Goal: Information Seeking & Learning: Learn about a topic

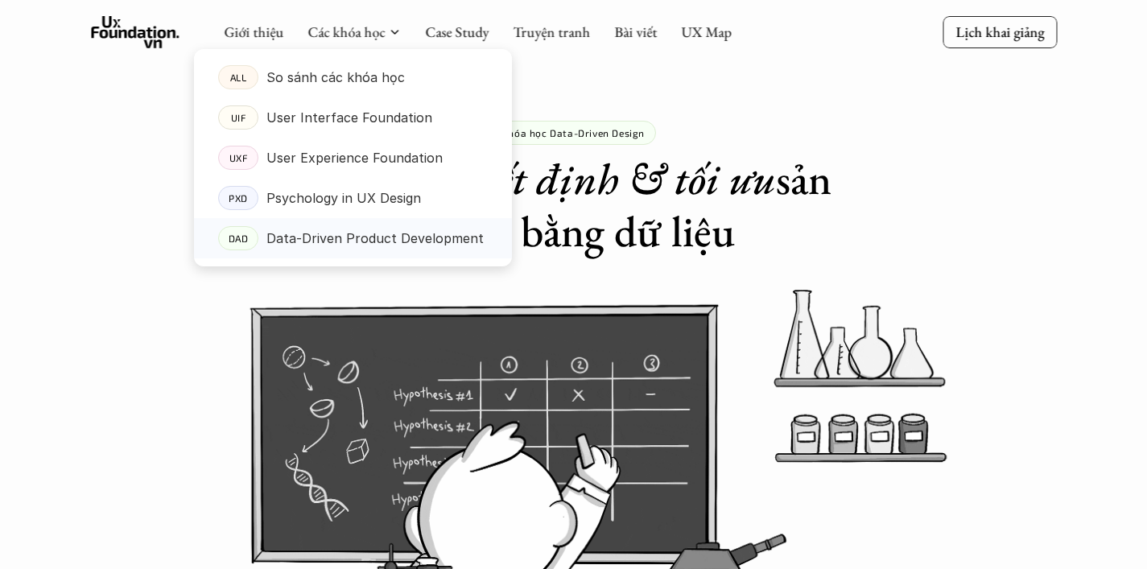
click at [354, 241] on p "Data-Driven Product Development" at bounding box center [375, 238] width 217 height 24
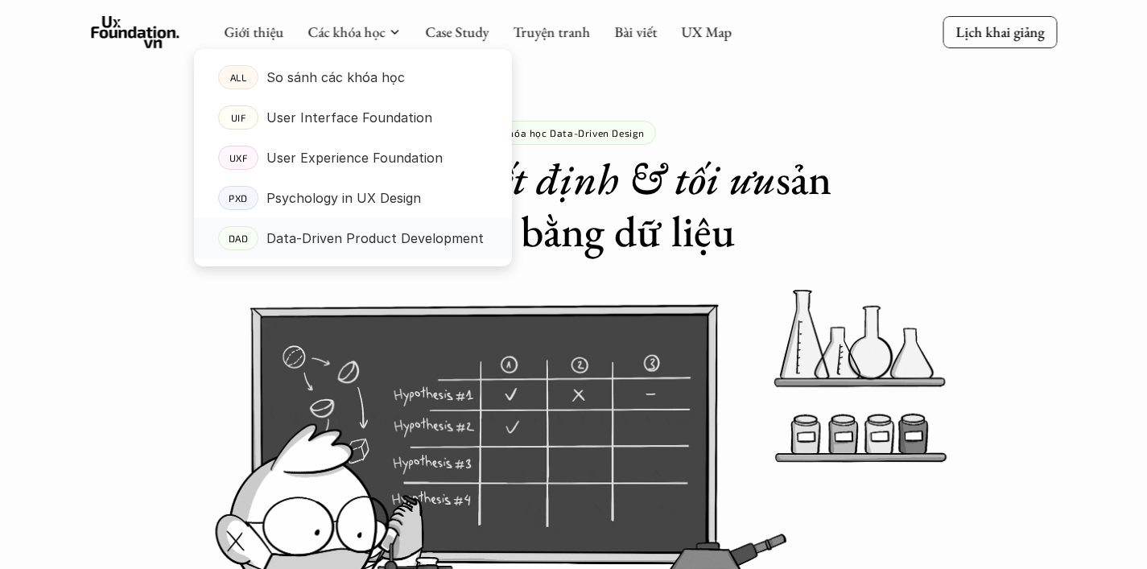
click at [354, 239] on p "Data-Driven Product Development" at bounding box center [375, 238] width 217 height 24
click at [239, 233] on p "DAD" at bounding box center [238, 238] width 20 height 11
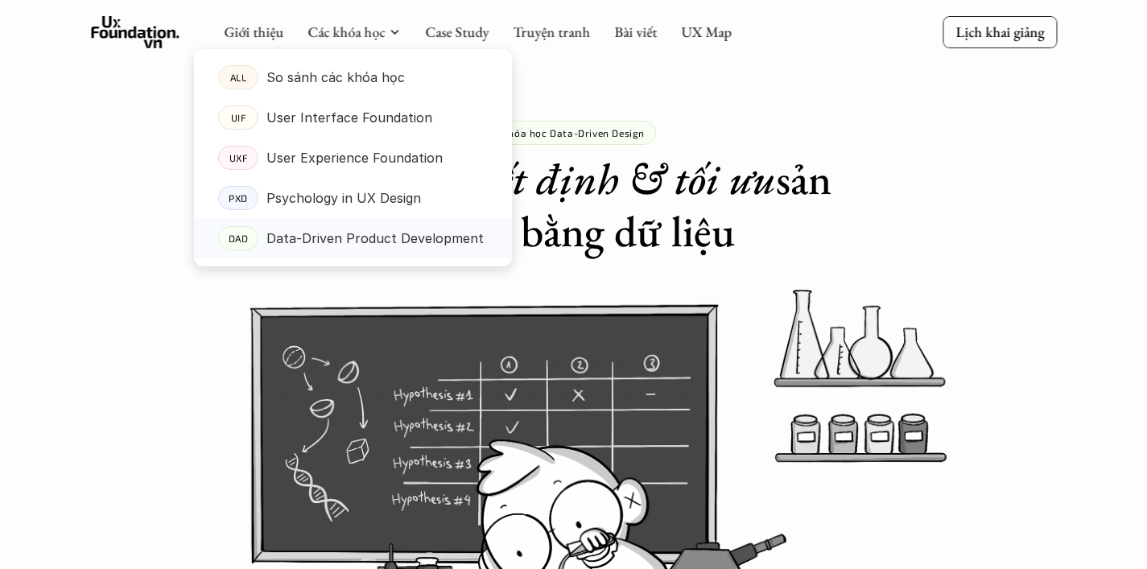
click at [237, 230] on div "DAD" at bounding box center [238, 238] width 40 height 24
click at [425, 241] on p "Data-Driven Product Development" at bounding box center [375, 238] width 217 height 24
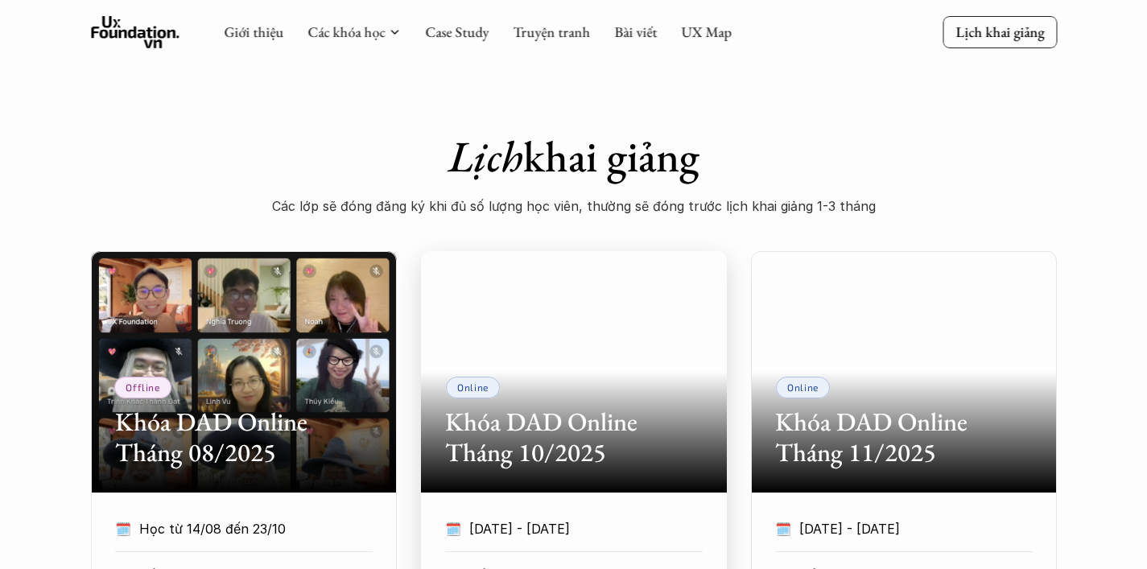
scroll to position [555, 0]
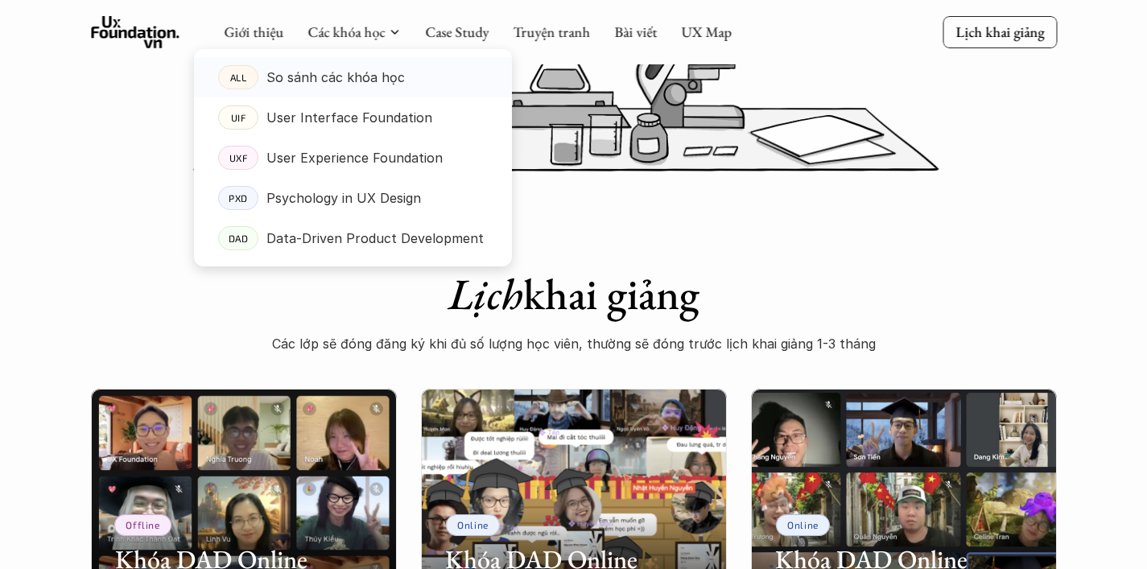
click at [335, 84] on p "So sánh các khóa học" at bounding box center [336, 77] width 138 height 24
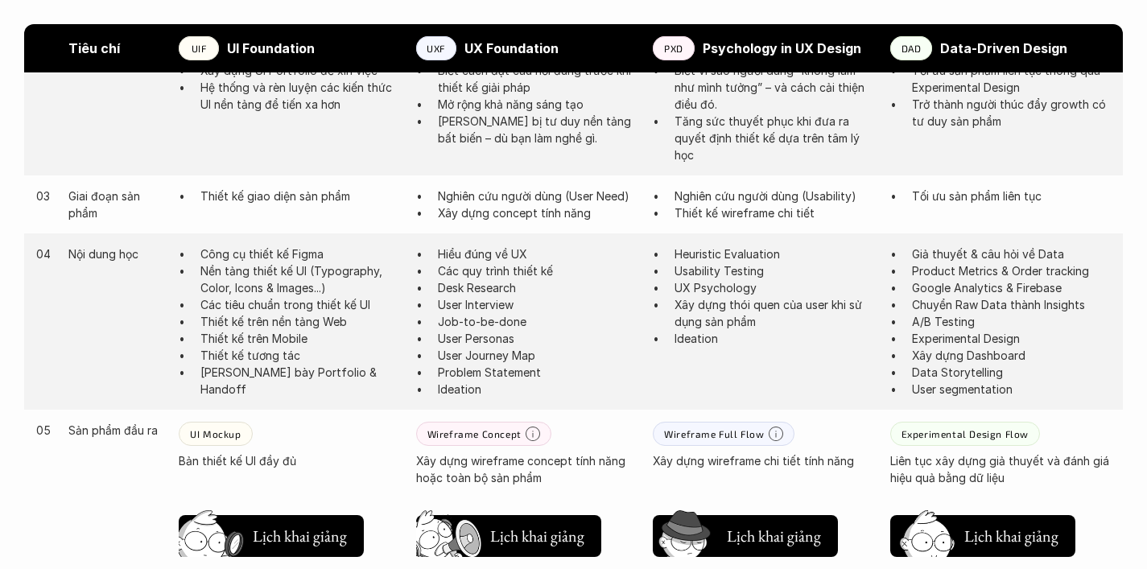
scroll to position [1114, 0]
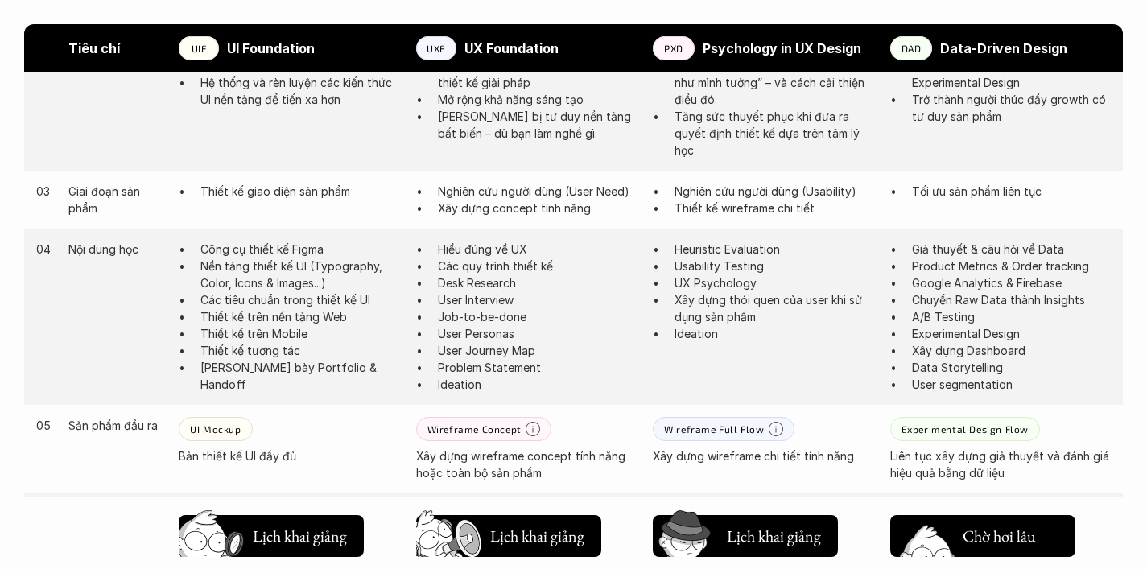
click at [994, 526] on h5 "Chờ hơi lâu" at bounding box center [999, 536] width 73 height 23
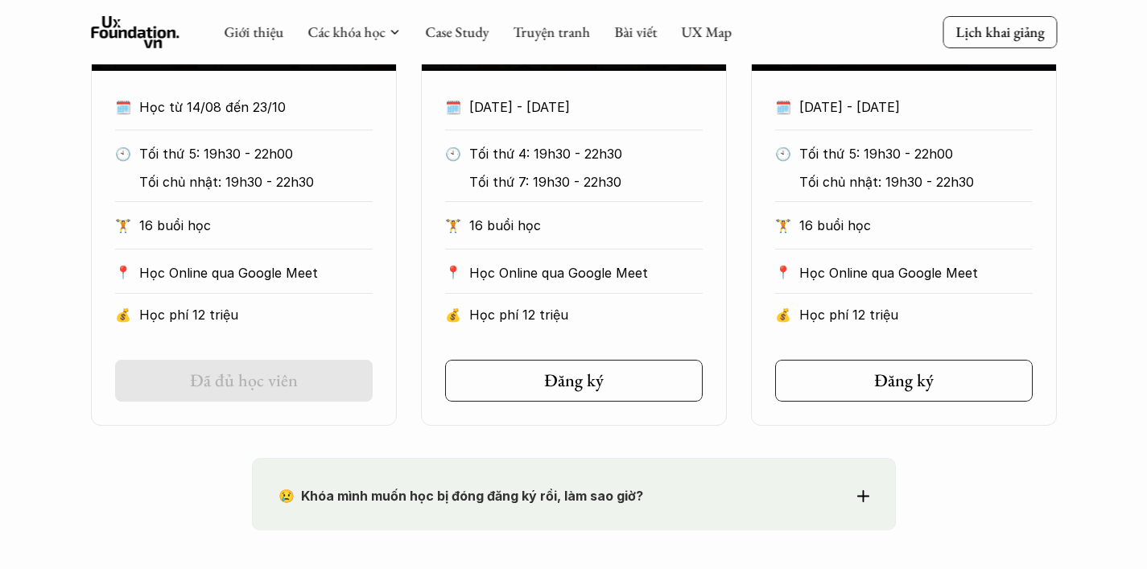
scroll to position [758, 0]
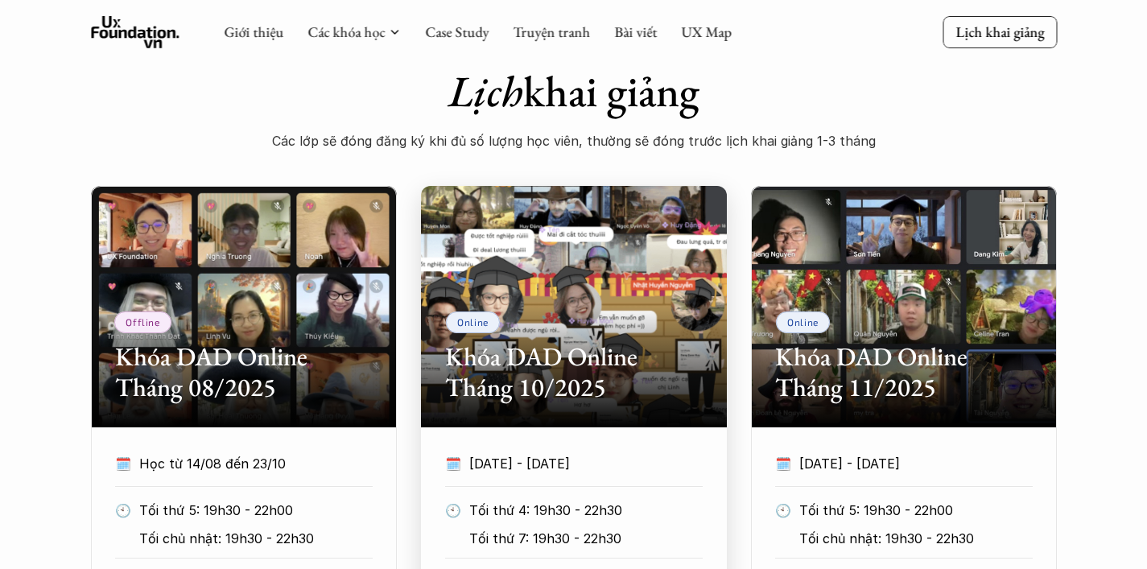
click at [587, 333] on div "Online Khóa DAD Online Tháng 10/2025" at bounding box center [574, 307] width 306 height 242
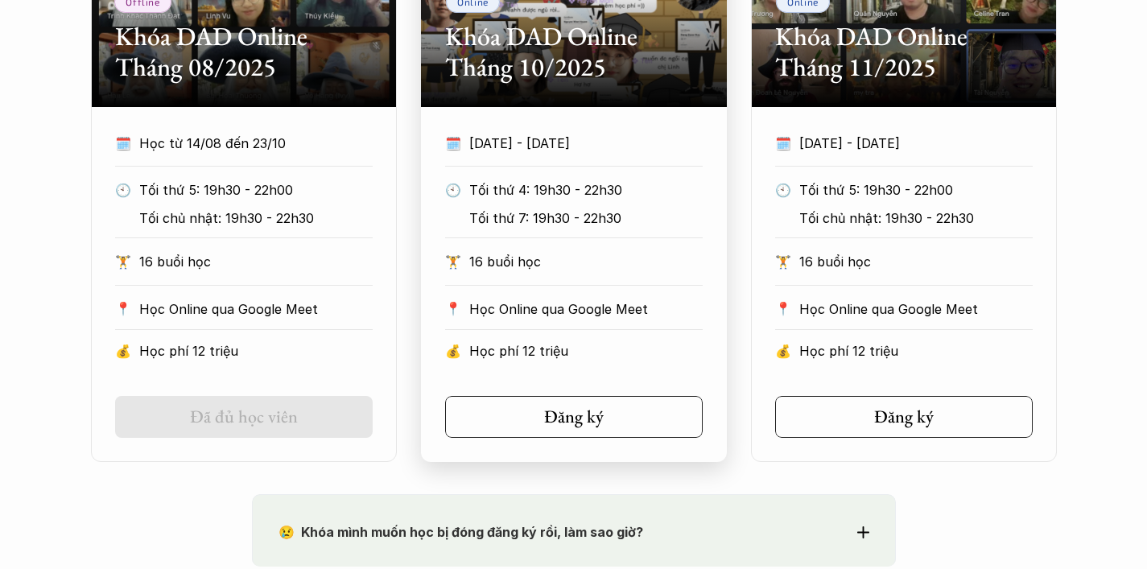
scroll to position [1206, 0]
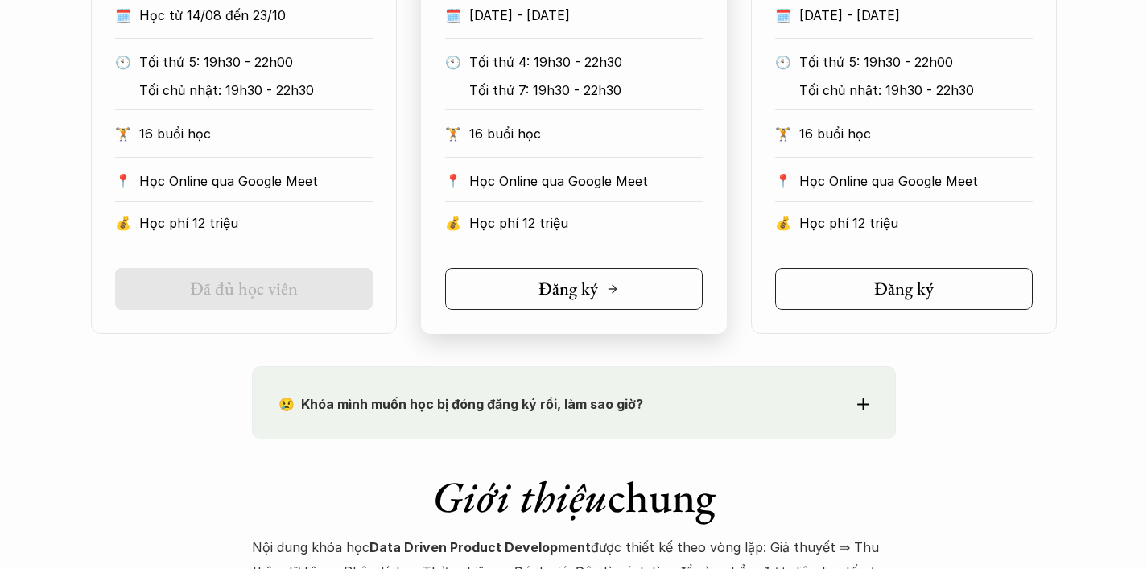
click at [536, 298] on link "Đăng ký" at bounding box center [574, 289] width 258 height 42
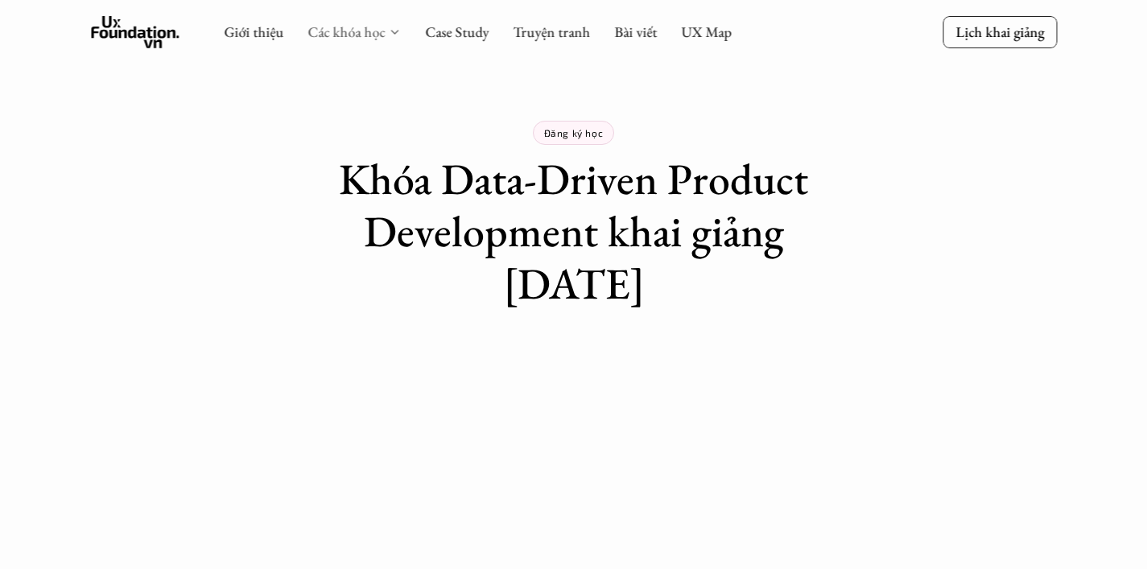
click at [335, 35] on link "Các khóa học" at bounding box center [346, 32] width 77 height 19
click at [324, 34] on link "Các khóa học" at bounding box center [346, 32] width 77 height 19
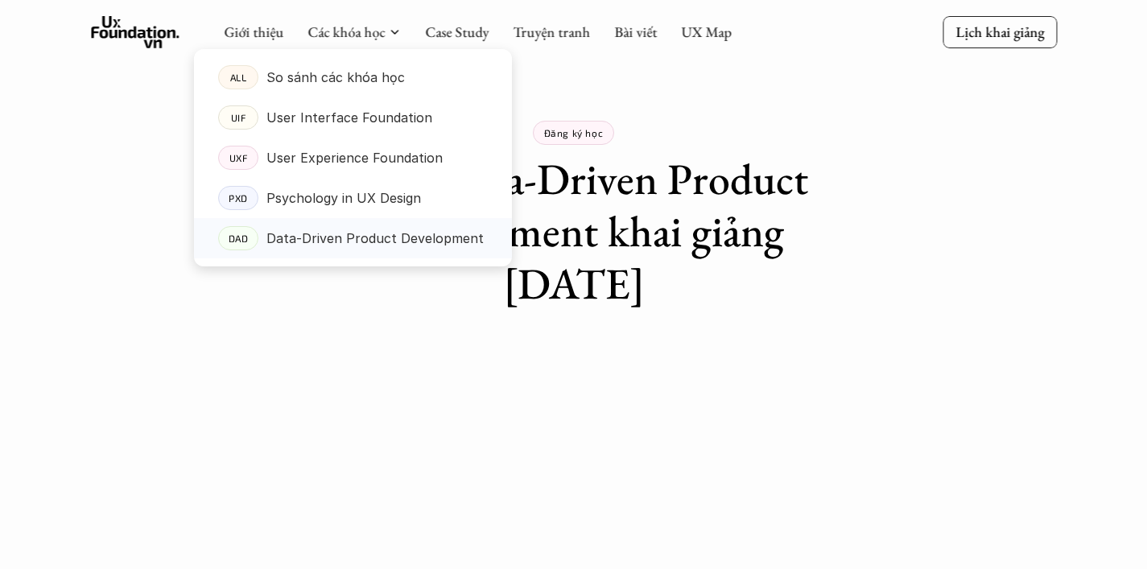
click at [361, 238] on p "Data-Driven Product Development" at bounding box center [375, 238] width 217 height 24
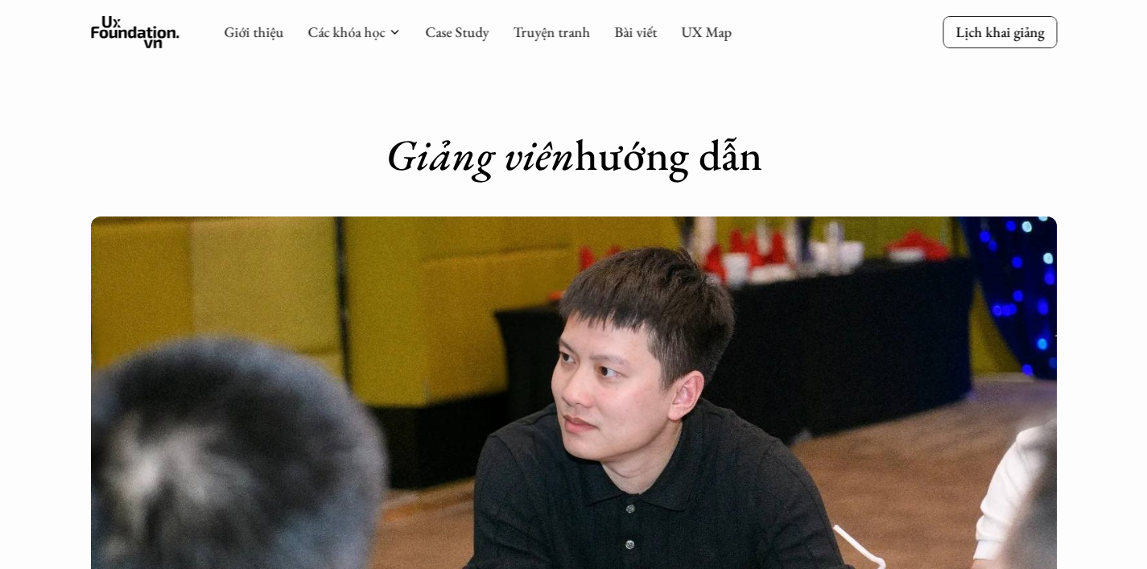
scroll to position [4273, 0]
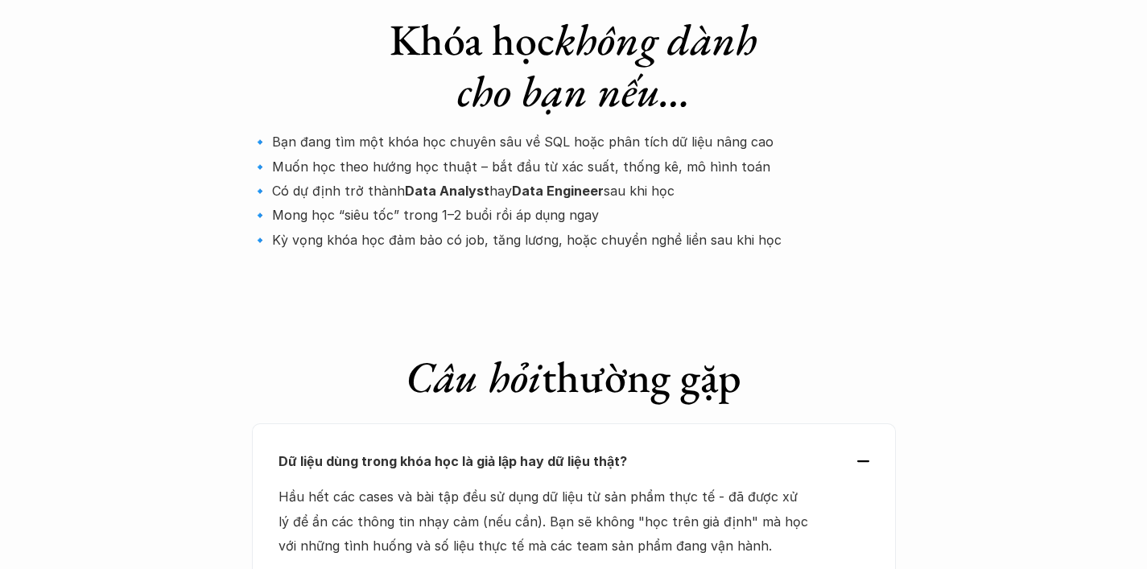
scroll to position [5517, 0]
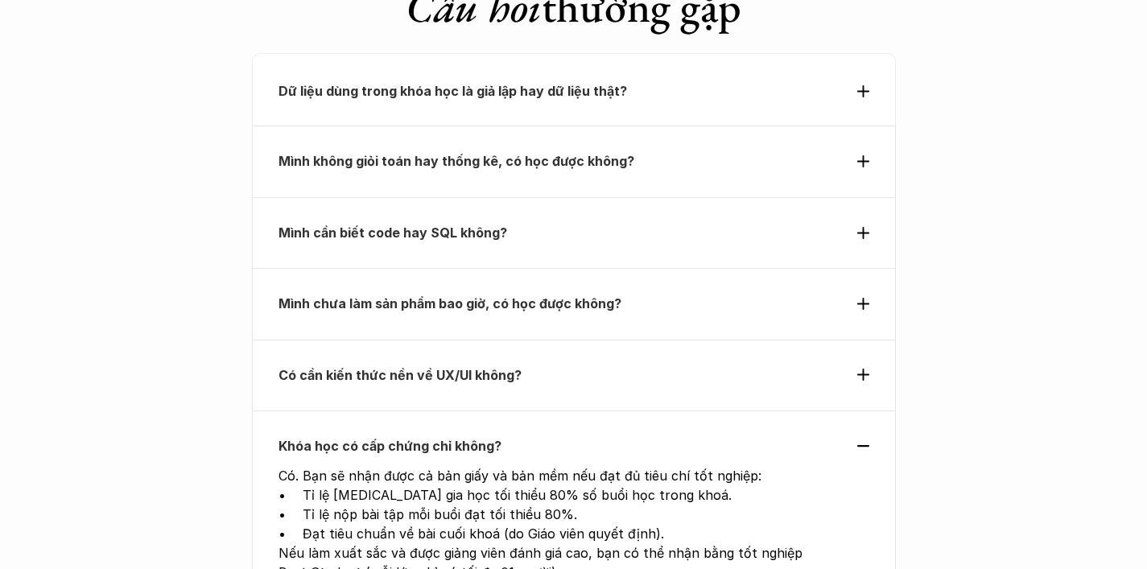
scroll to position [5810, 0]
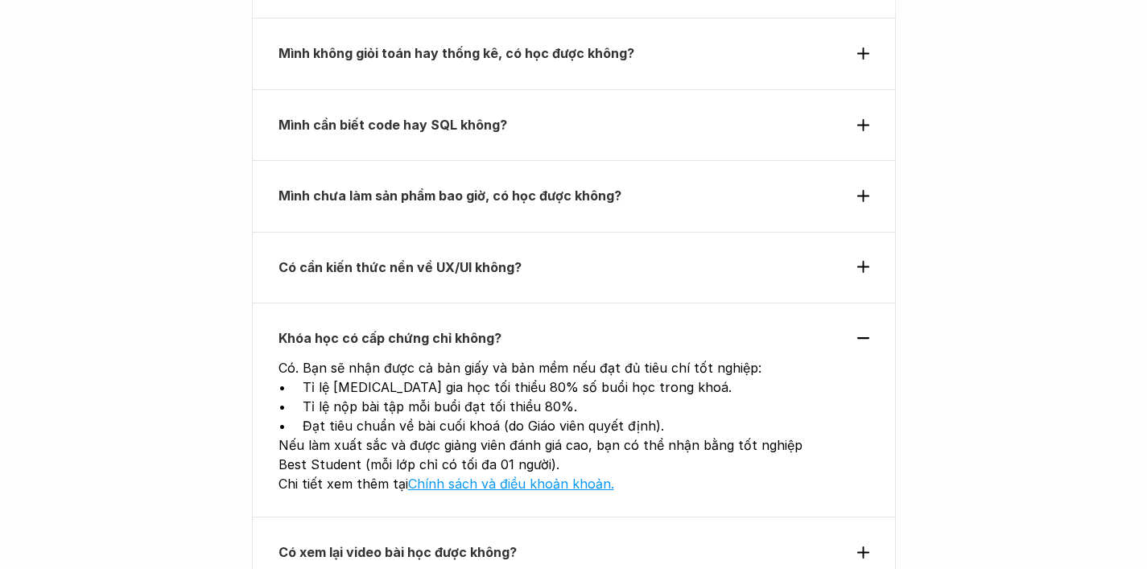
click at [399, 540] on p "Có xem lại video bài học được không?" at bounding box center [545, 552] width 532 height 24
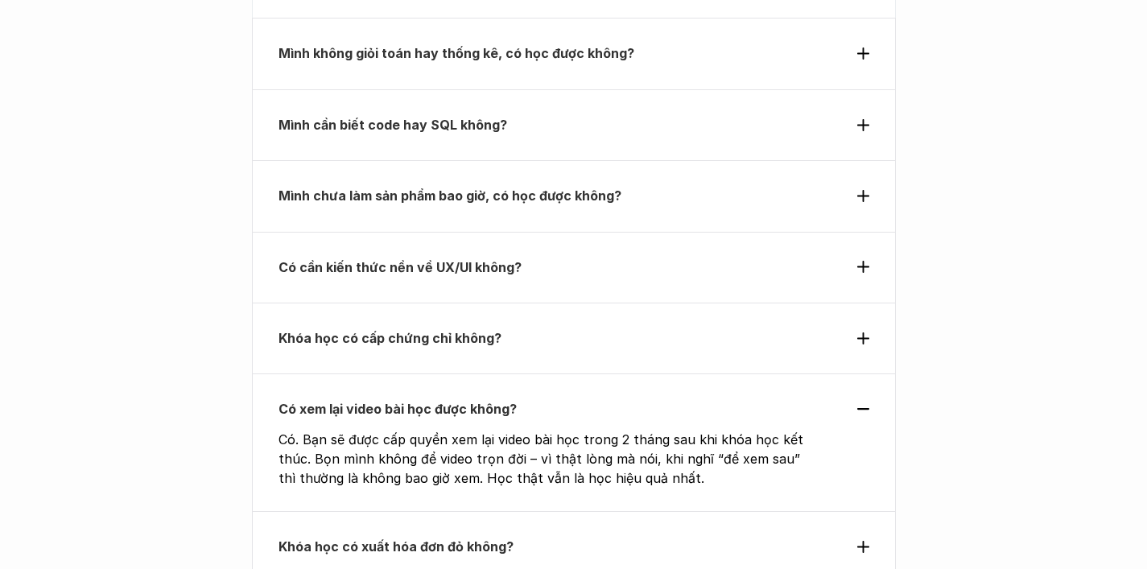
click at [402, 511] on div "Khóa học có xuất hóa đơn đỏ không?" at bounding box center [574, 546] width 644 height 71
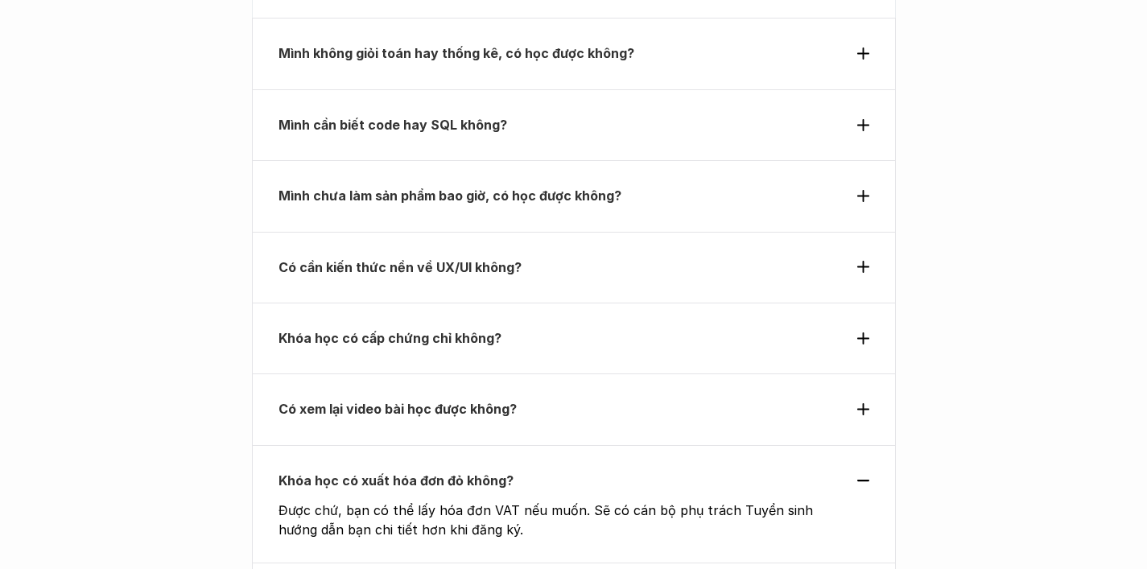
click at [377, 397] on p "Có xem lại video bài học được không?" at bounding box center [545, 409] width 532 height 24
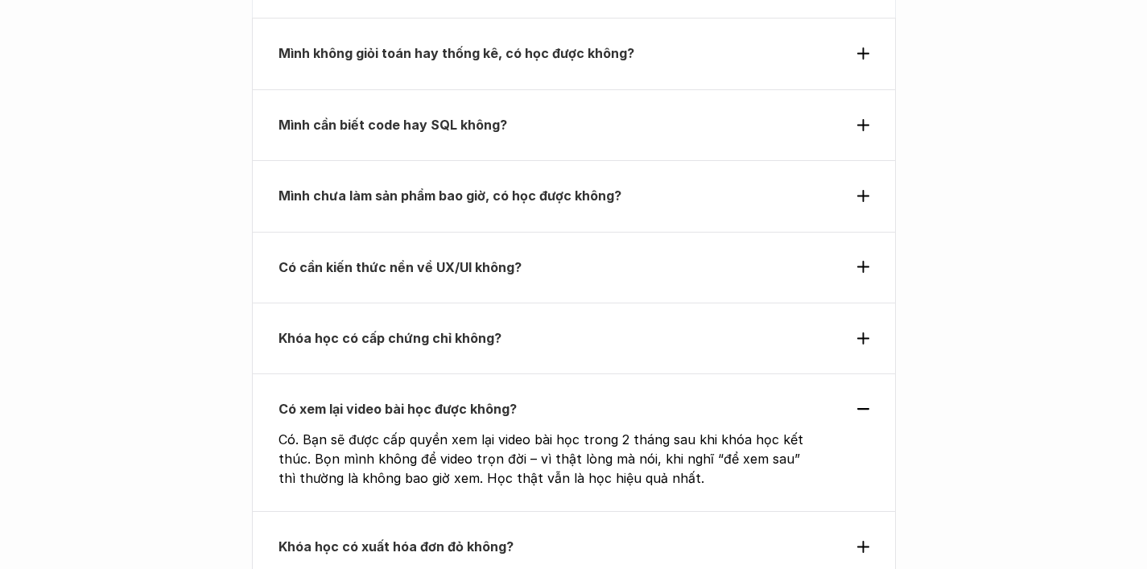
click at [410, 539] on strong "Khóa học có xuất hóa đơn đỏ không?" at bounding box center [396, 547] width 235 height 16
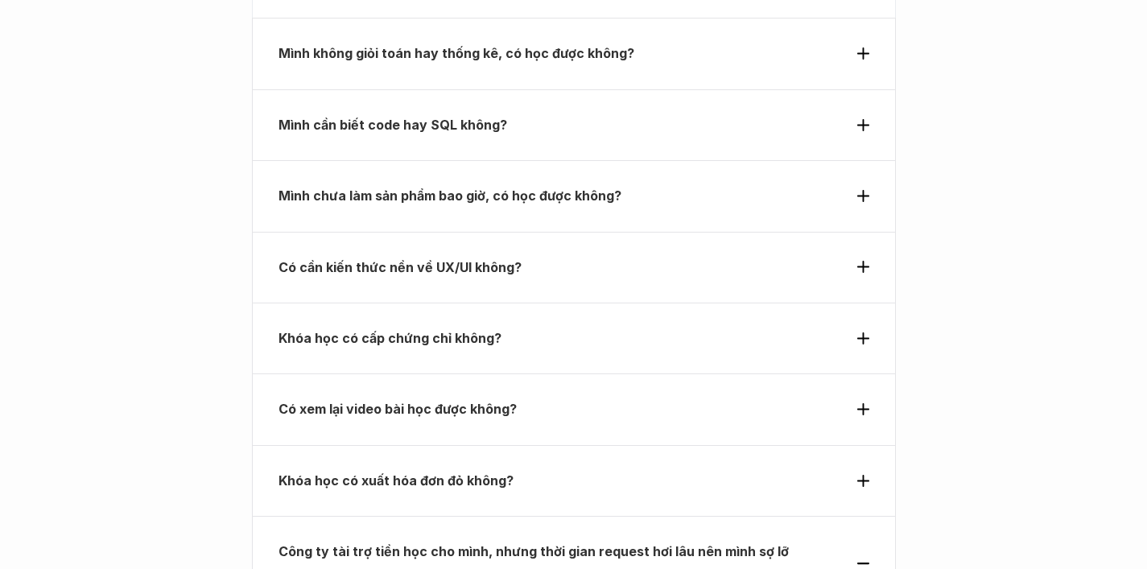
scroll to position [5923, 0]
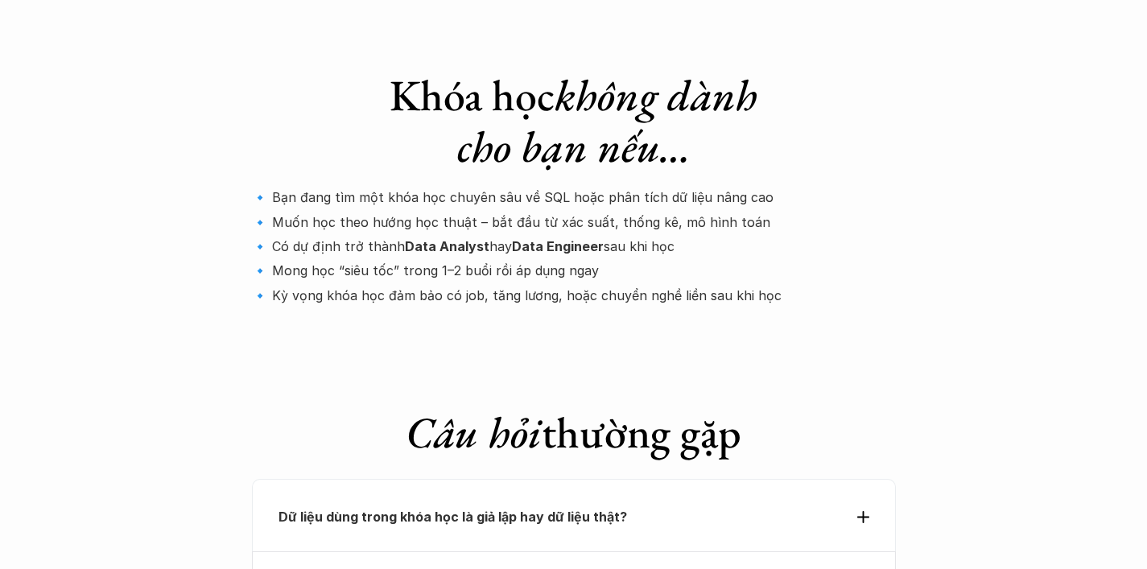
scroll to position [5250, 0]
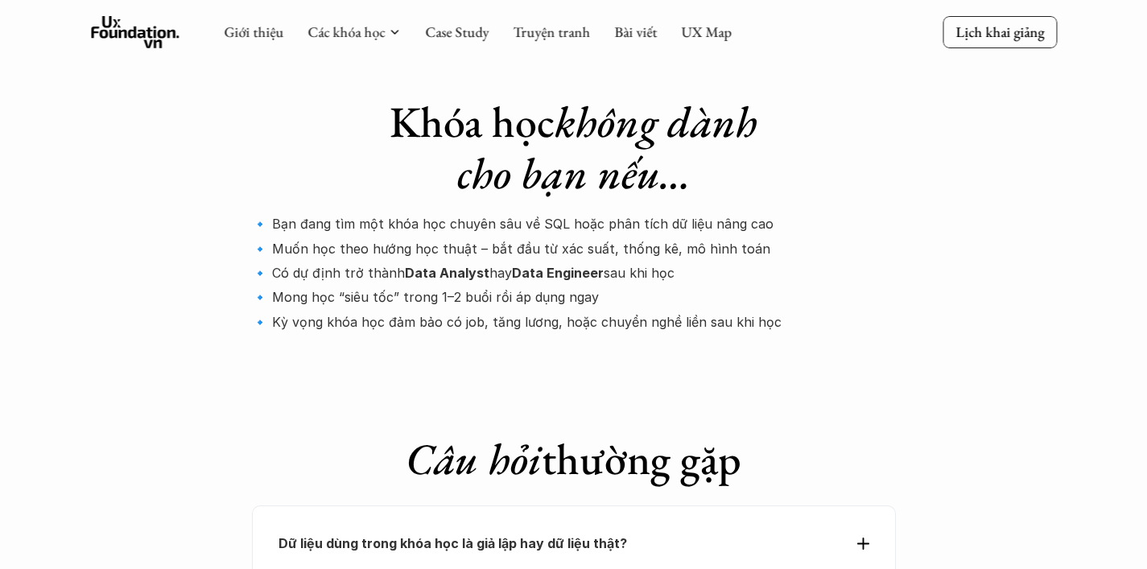
click at [344, 535] on strong "Dữ liệu dùng trong khóa học là giả lập hay dữ liệu thật?" at bounding box center [453, 543] width 349 height 16
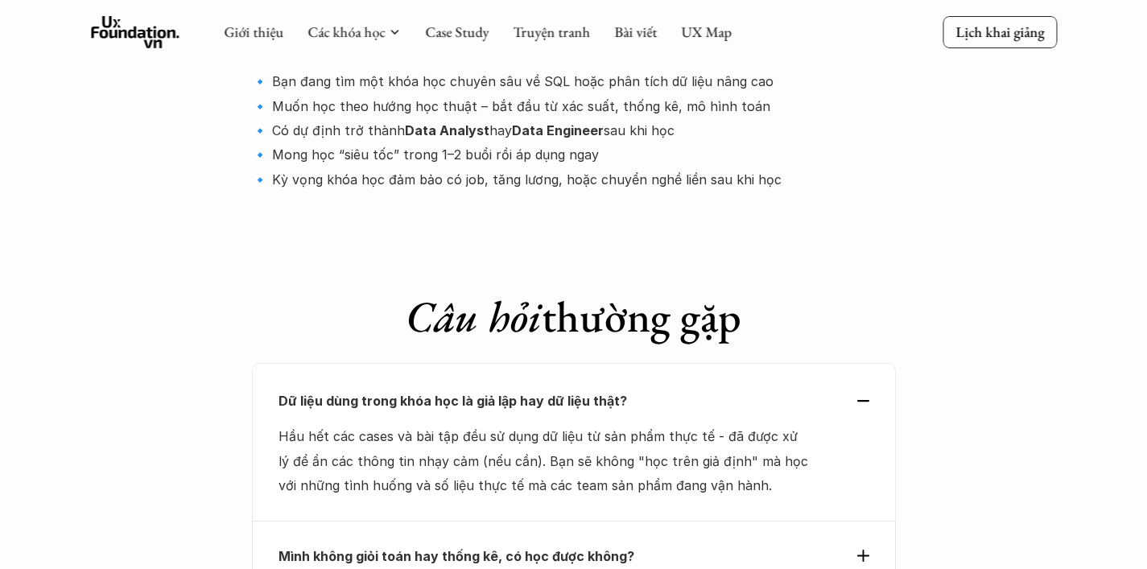
scroll to position [5420, 0]
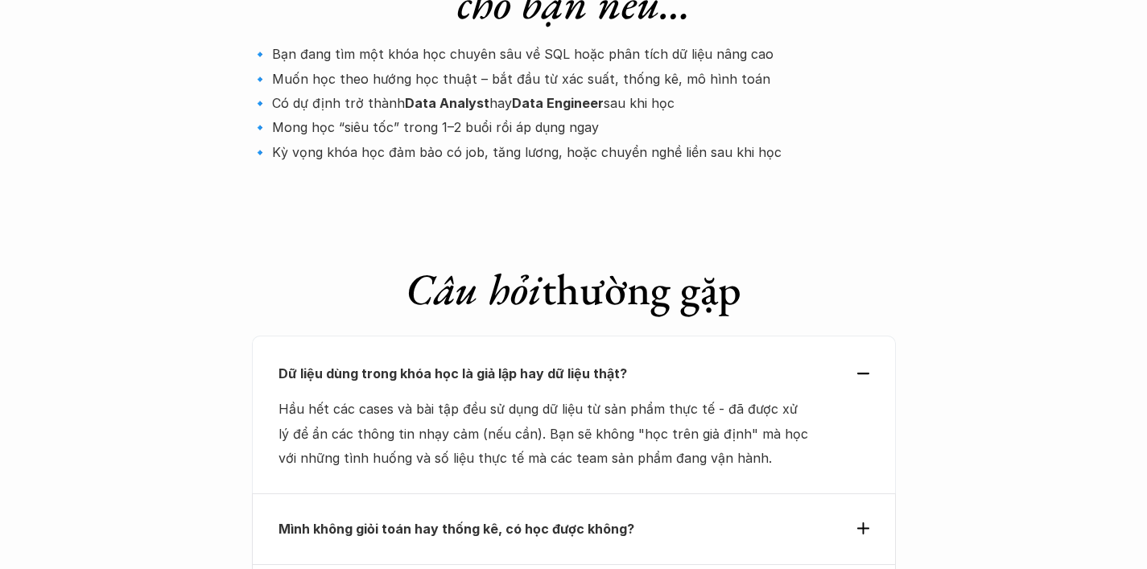
click at [337, 517] on p "Mình không giỏi toán hay thống kê, có học được không?" at bounding box center [545, 529] width 532 height 24
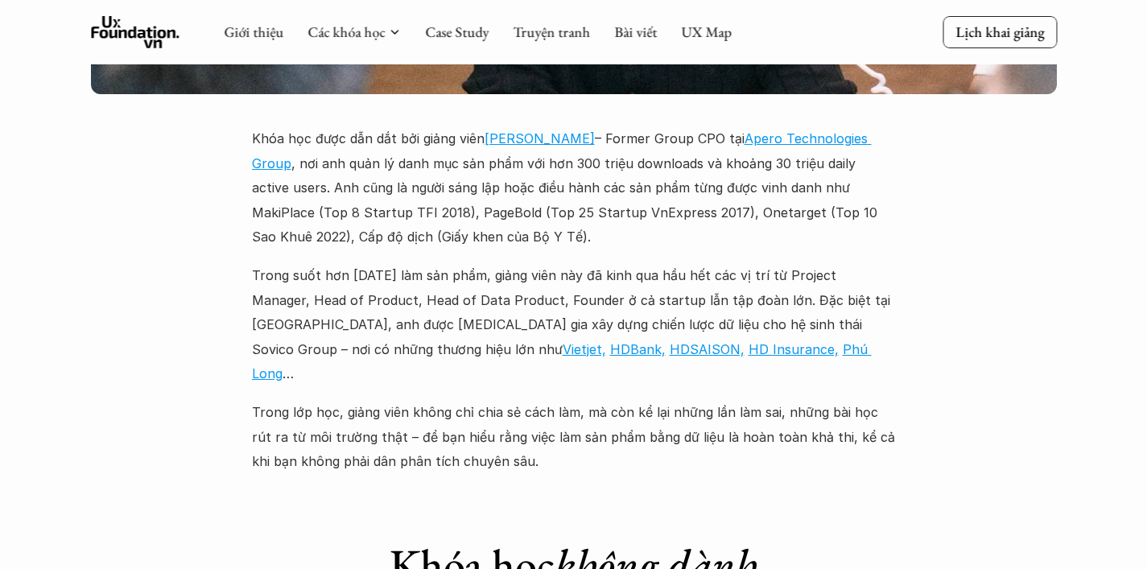
scroll to position [4602, 0]
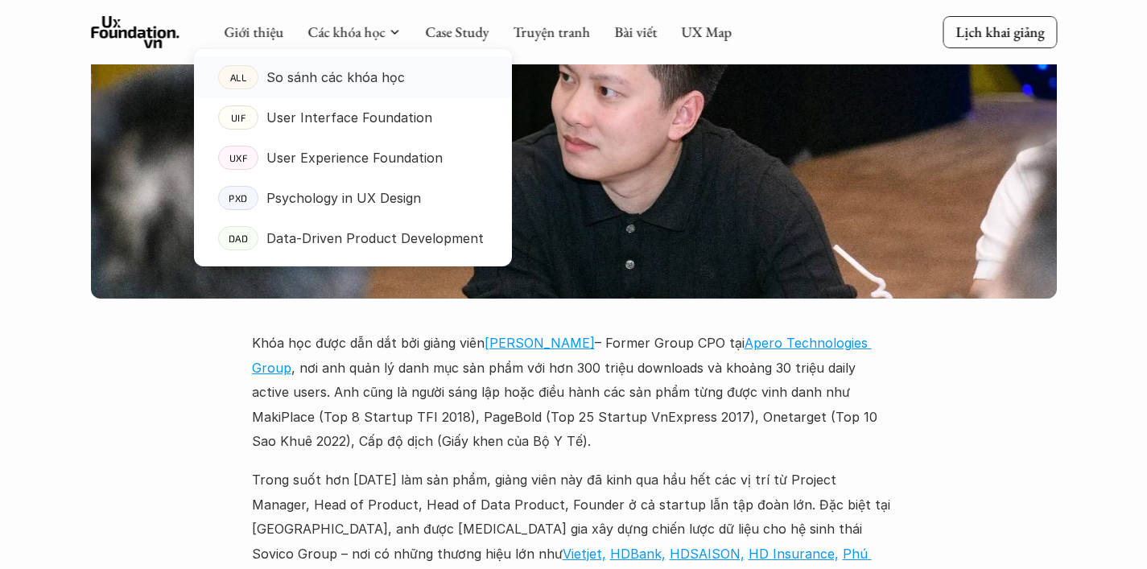
click at [375, 85] on p "So sánh các khóa học" at bounding box center [336, 77] width 138 height 24
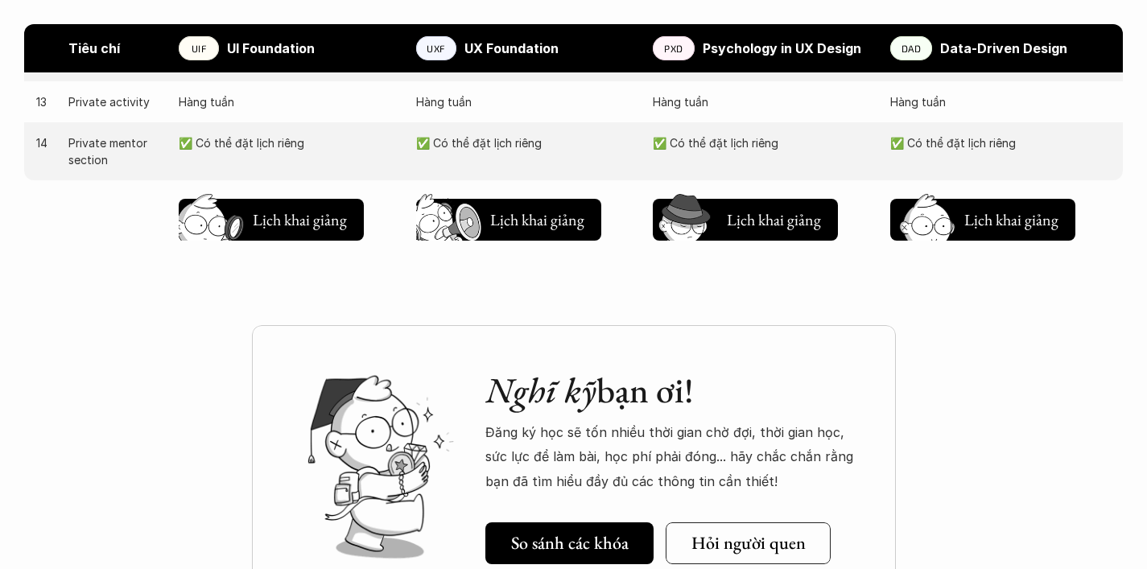
scroll to position [2067, 0]
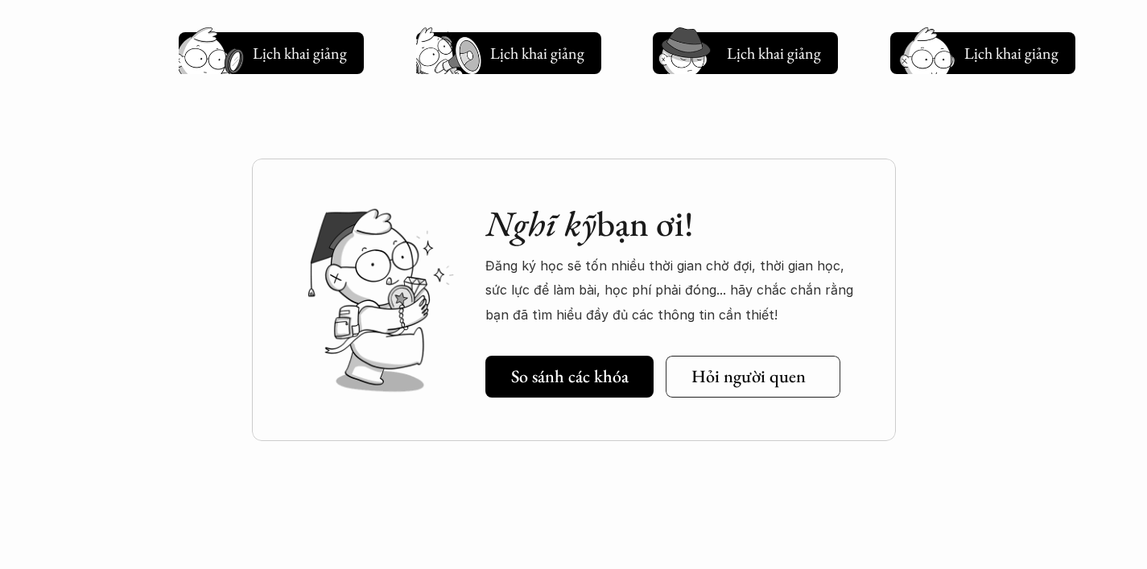
click at [763, 374] on h5 "Hỏi người quen" at bounding box center [748, 376] width 114 height 21
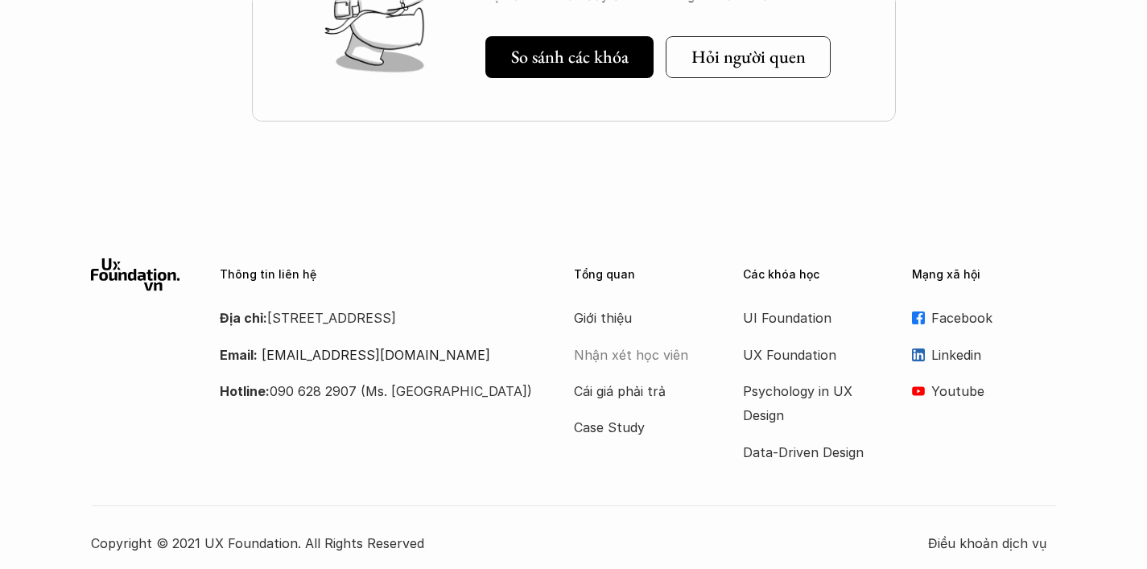
click at [621, 345] on p "Nhận xét học viên" at bounding box center [638, 355] width 129 height 24
click at [634, 382] on p "Cái giá phải trả" at bounding box center [638, 391] width 129 height 24
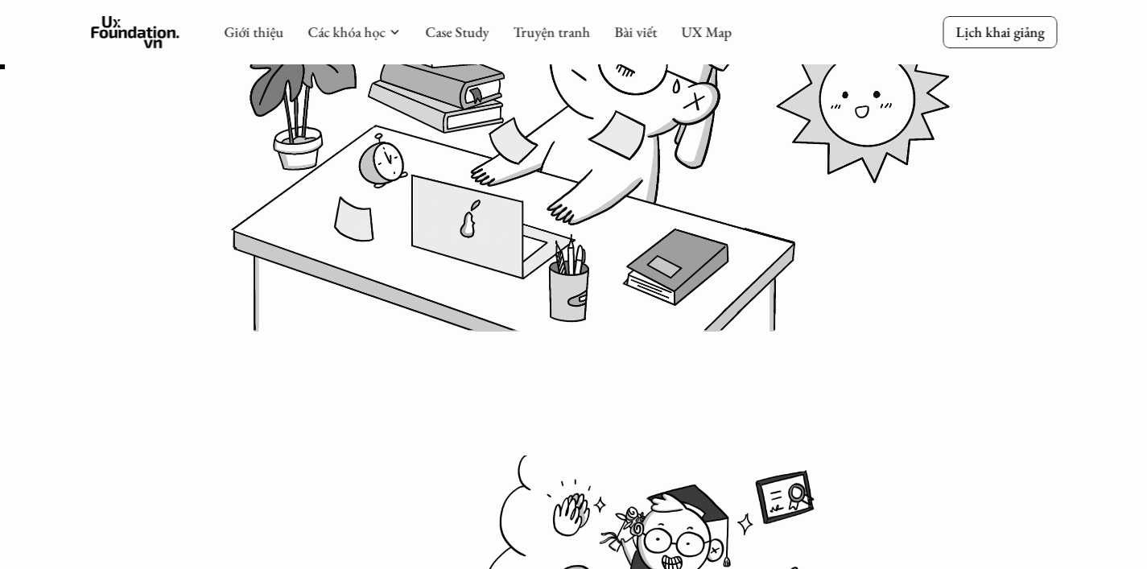
scroll to position [276, 0]
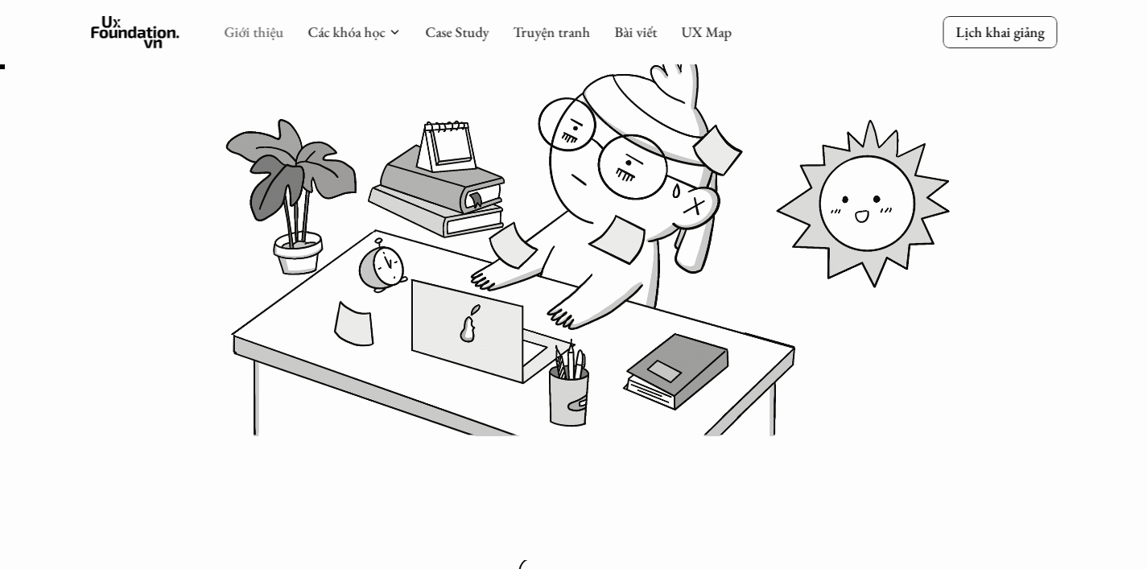
click at [236, 32] on link "Giới thiệu" at bounding box center [254, 32] width 60 height 19
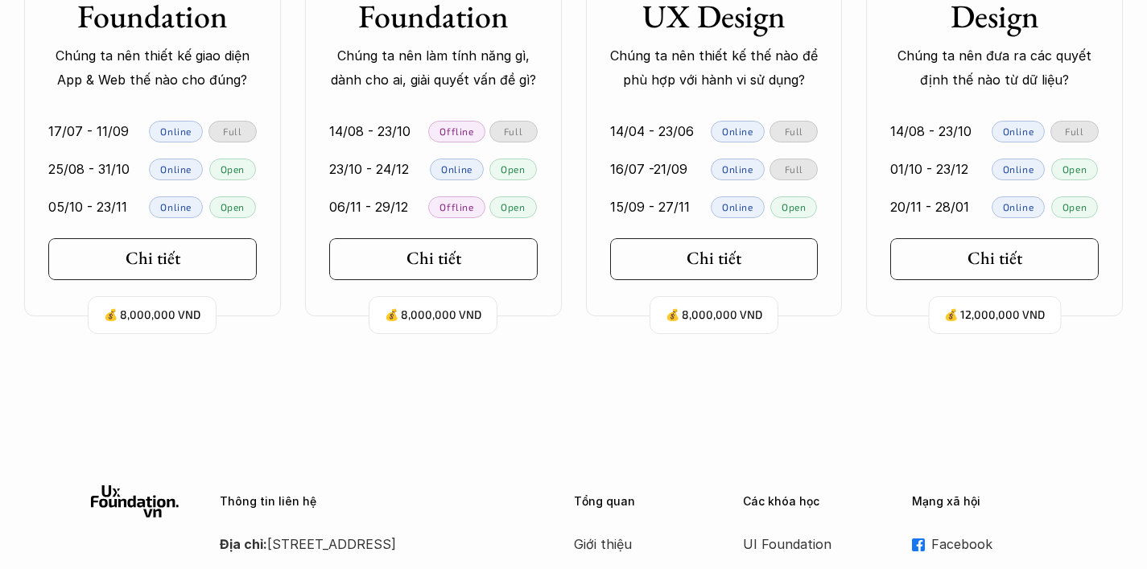
scroll to position [3816, 0]
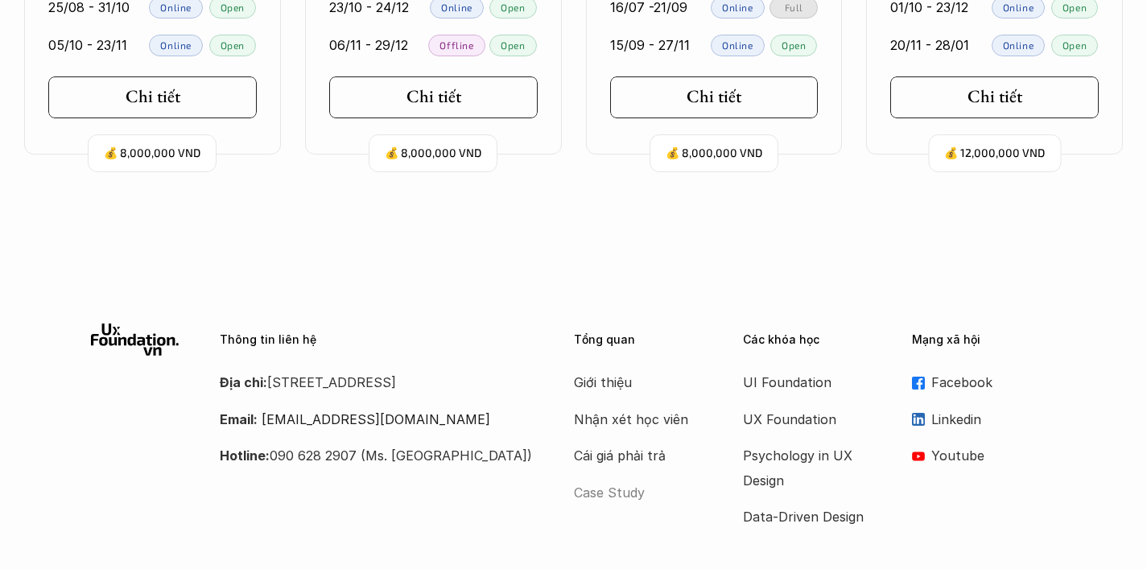
click at [602, 481] on p "Case Study" at bounding box center [638, 493] width 129 height 24
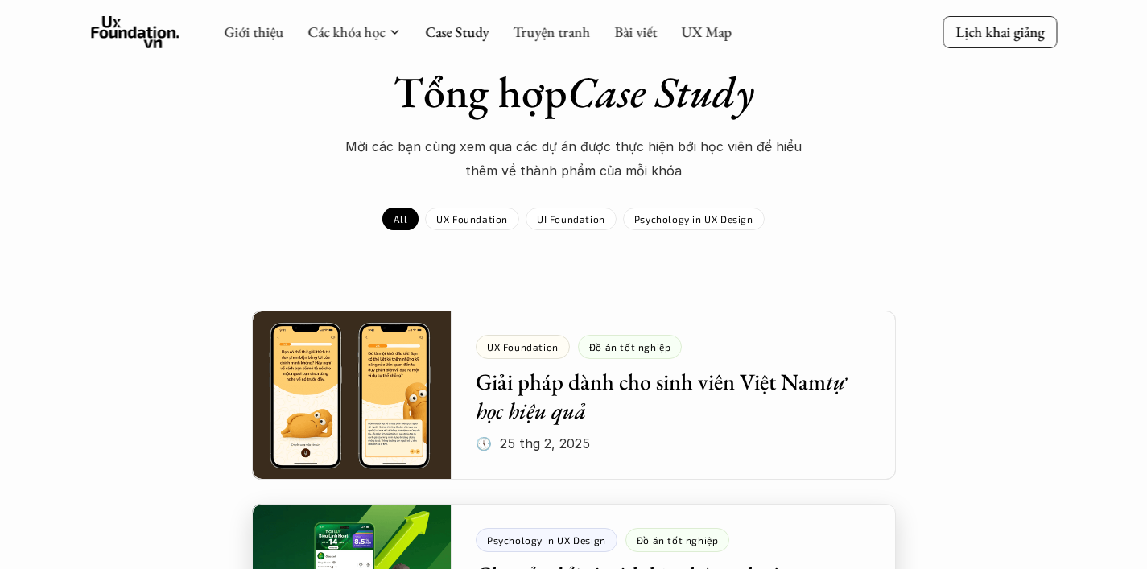
scroll to position [52, 0]
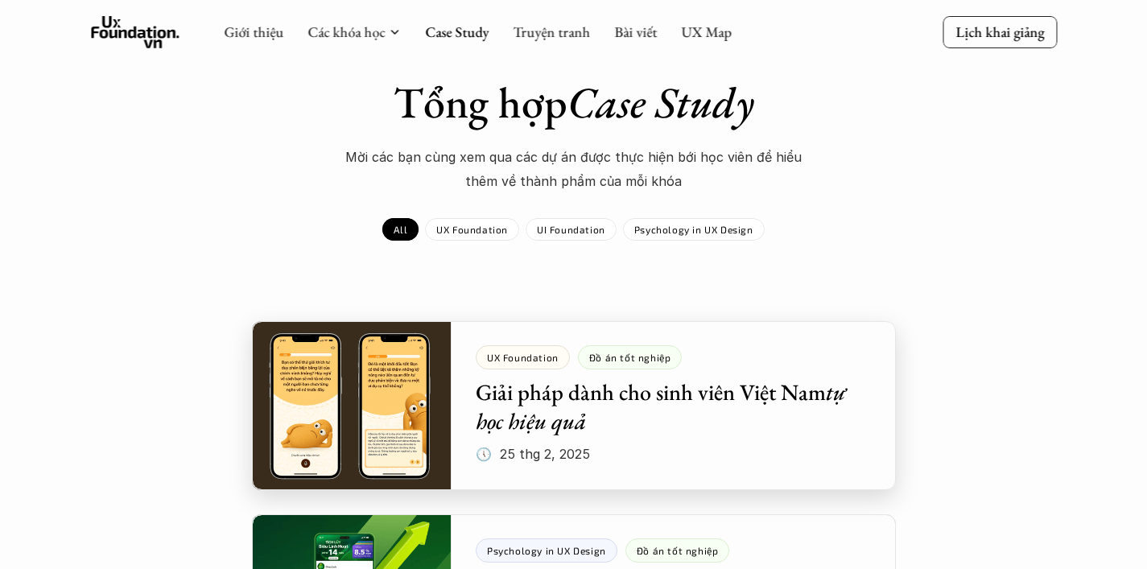
click at [315, 404] on div at bounding box center [574, 405] width 644 height 169
click at [315, 405] on div at bounding box center [574, 405] width 644 height 169
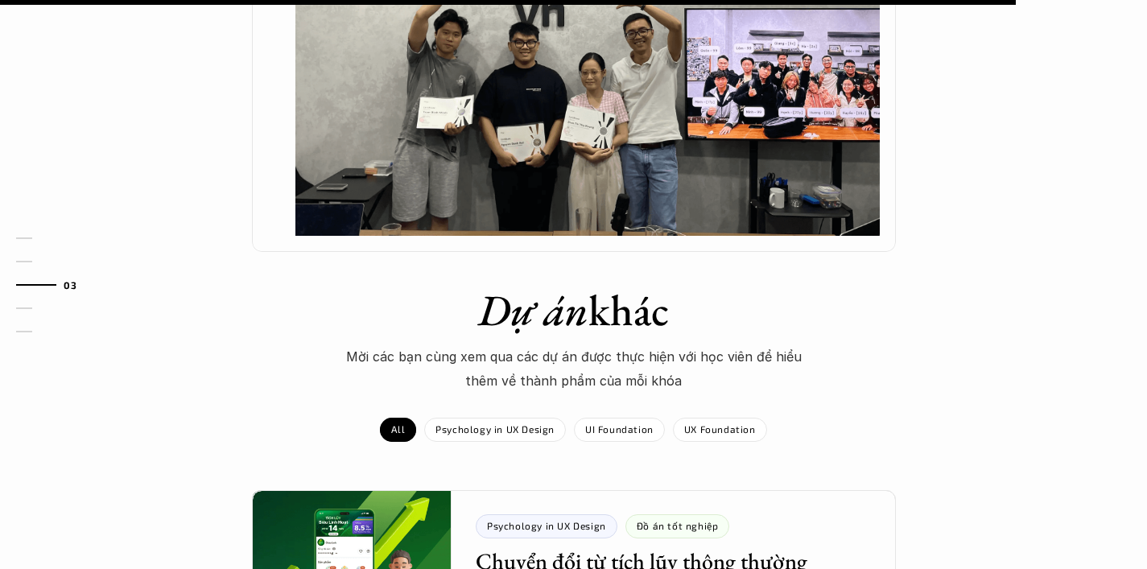
scroll to position [1799, 0]
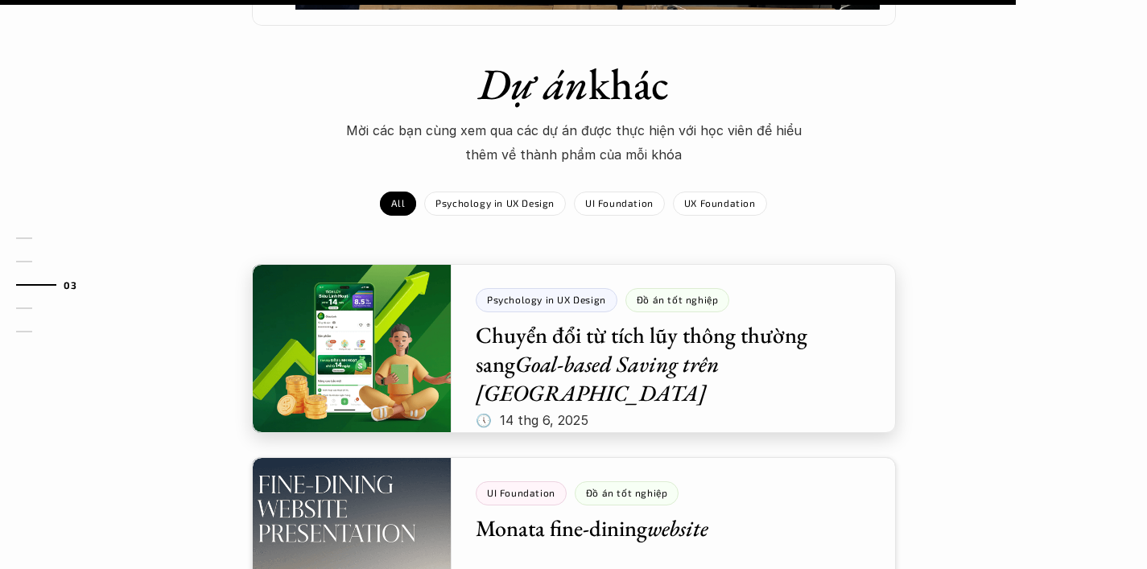
click at [377, 264] on div at bounding box center [574, 348] width 644 height 169
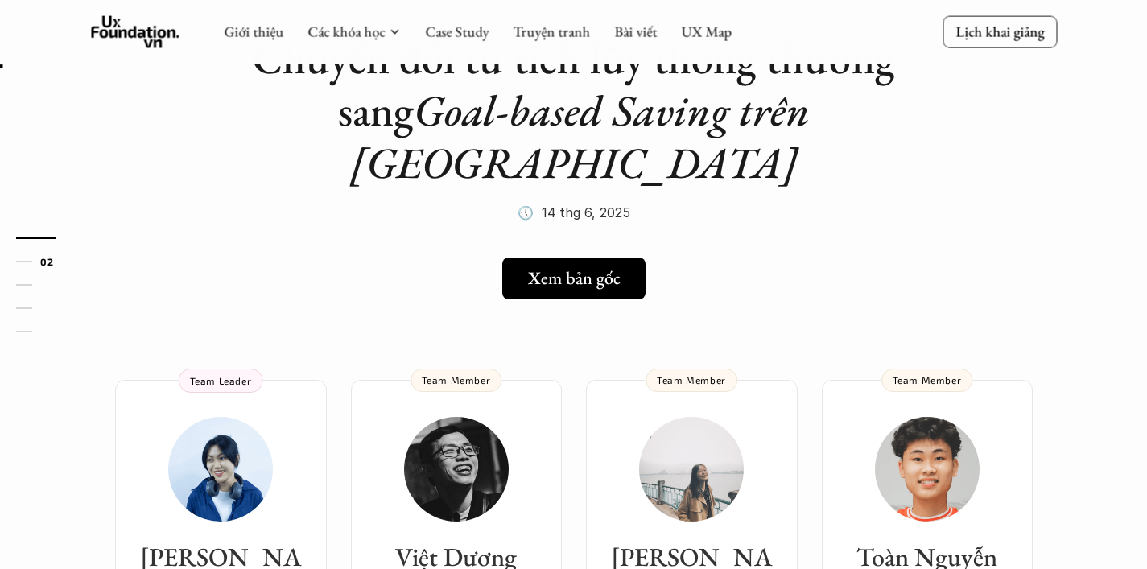
scroll to position [301, 0]
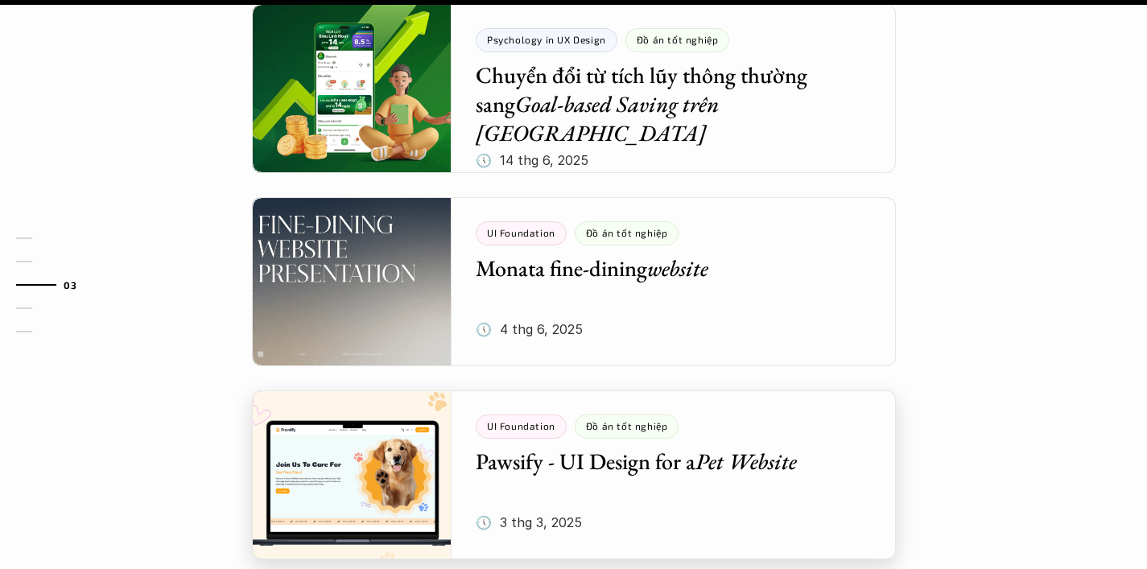
scroll to position [2037, 0]
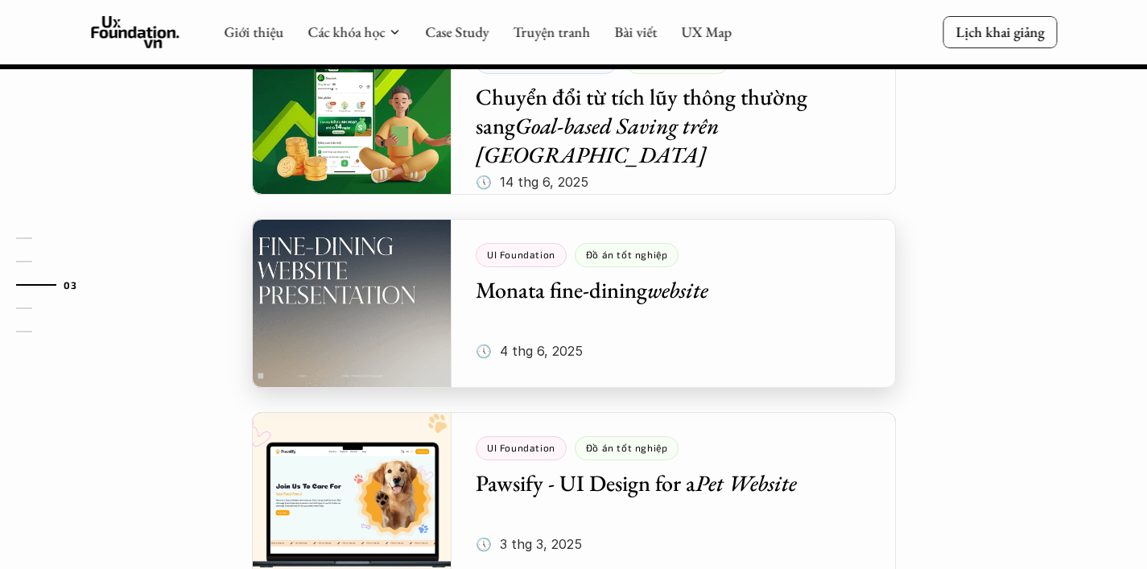
click at [346, 219] on div at bounding box center [574, 303] width 644 height 169
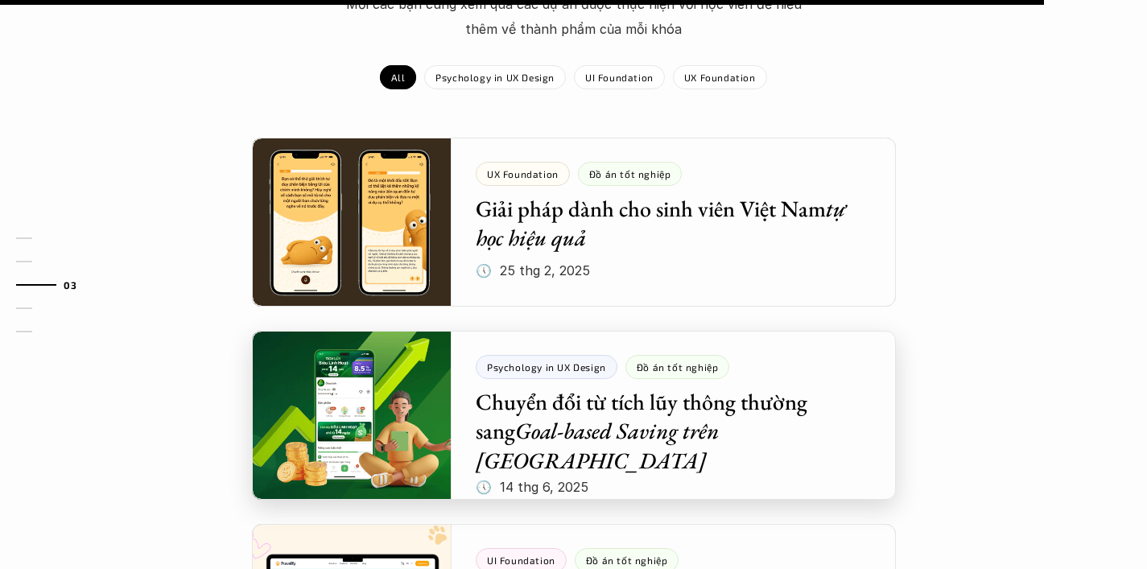
scroll to position [1514, 0]
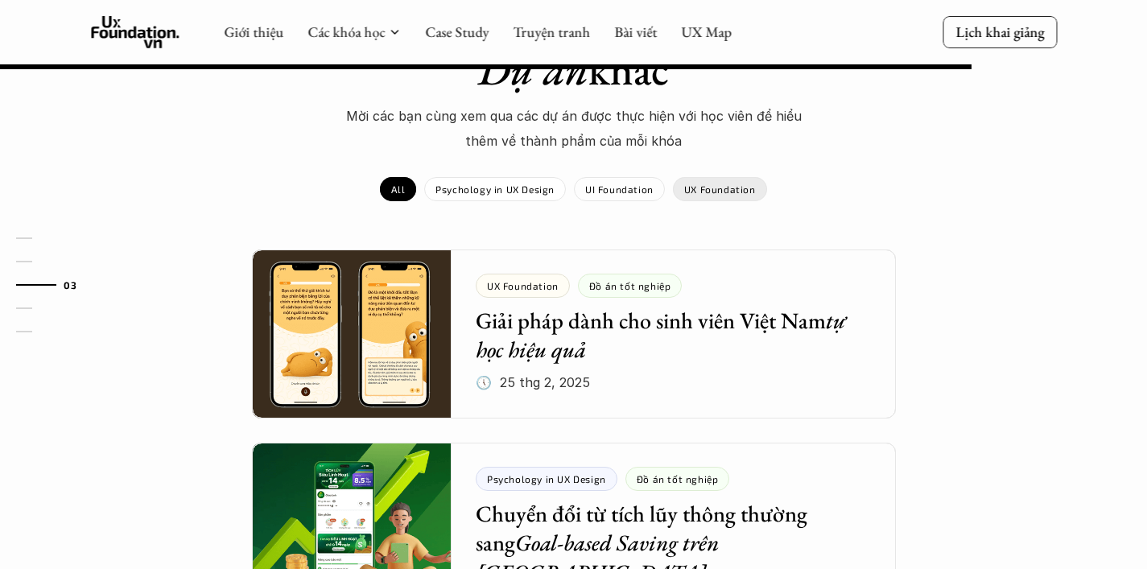
click at [732, 184] on p "UX Foundation" at bounding box center [720, 189] width 72 height 11
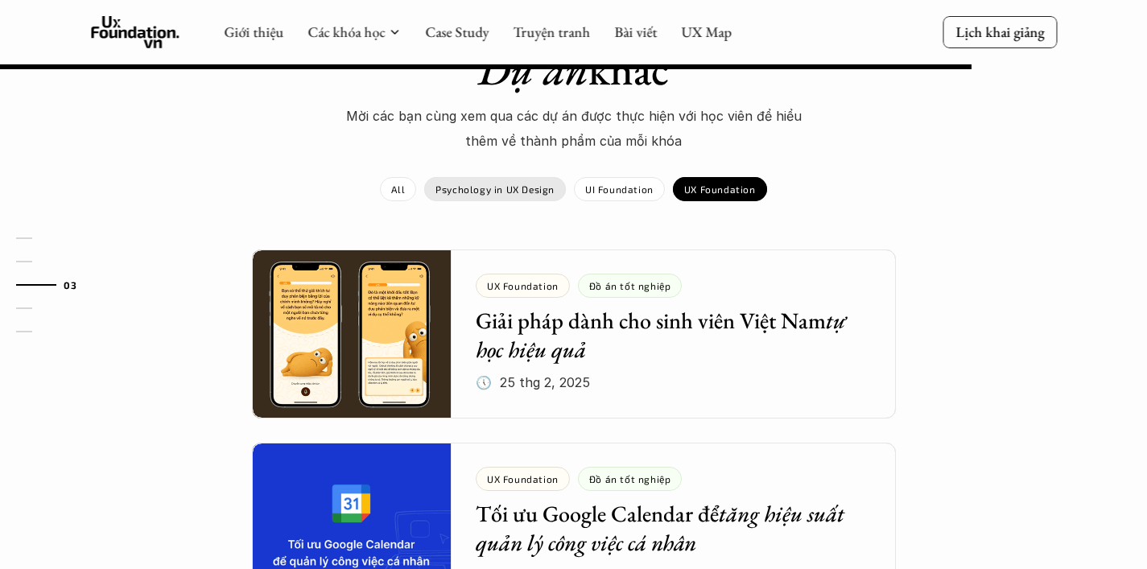
click at [496, 177] on div "Psychology in UX Design" at bounding box center [495, 189] width 142 height 24
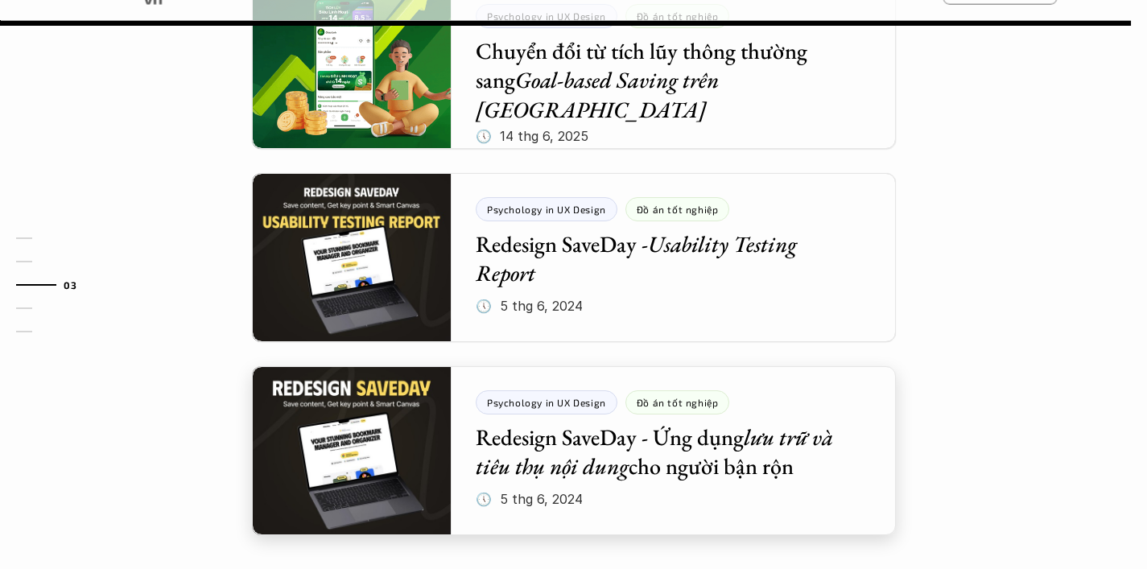
scroll to position [1729, 0]
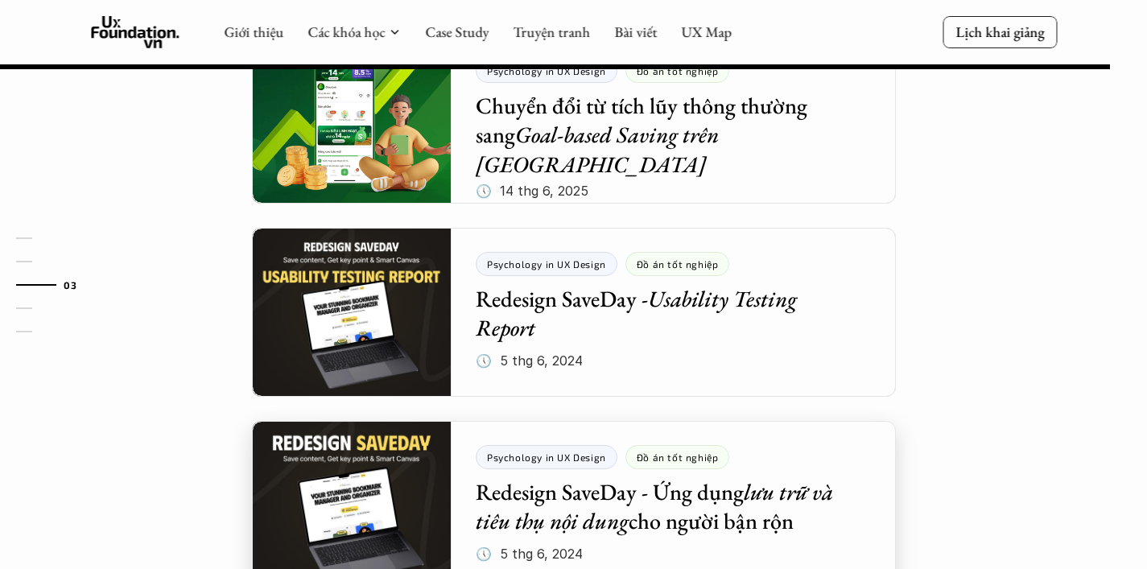
click at [385, 444] on div at bounding box center [574, 505] width 644 height 169
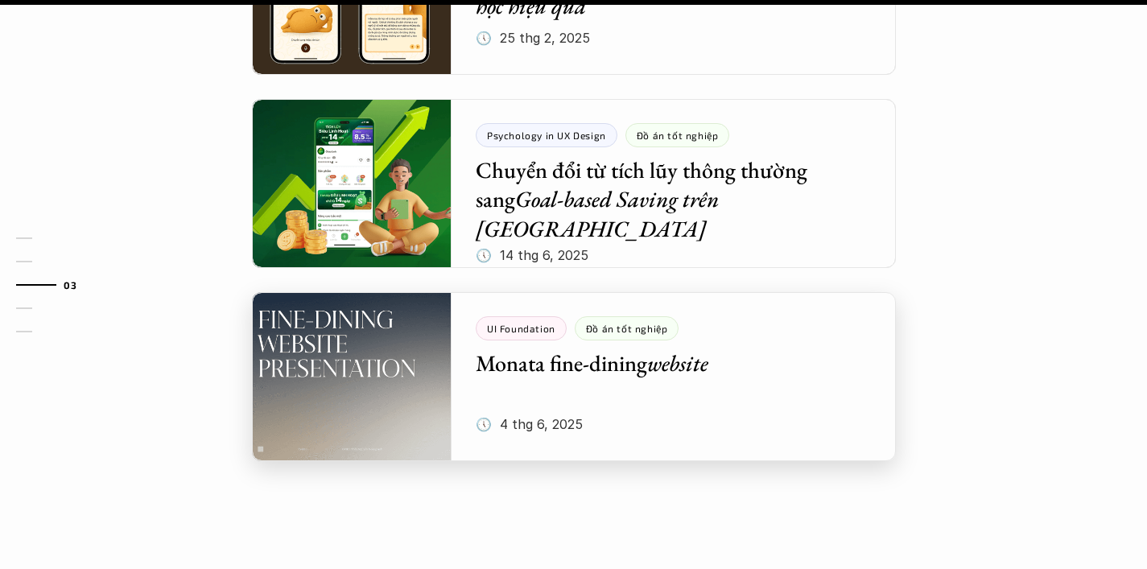
scroll to position [2065, 0]
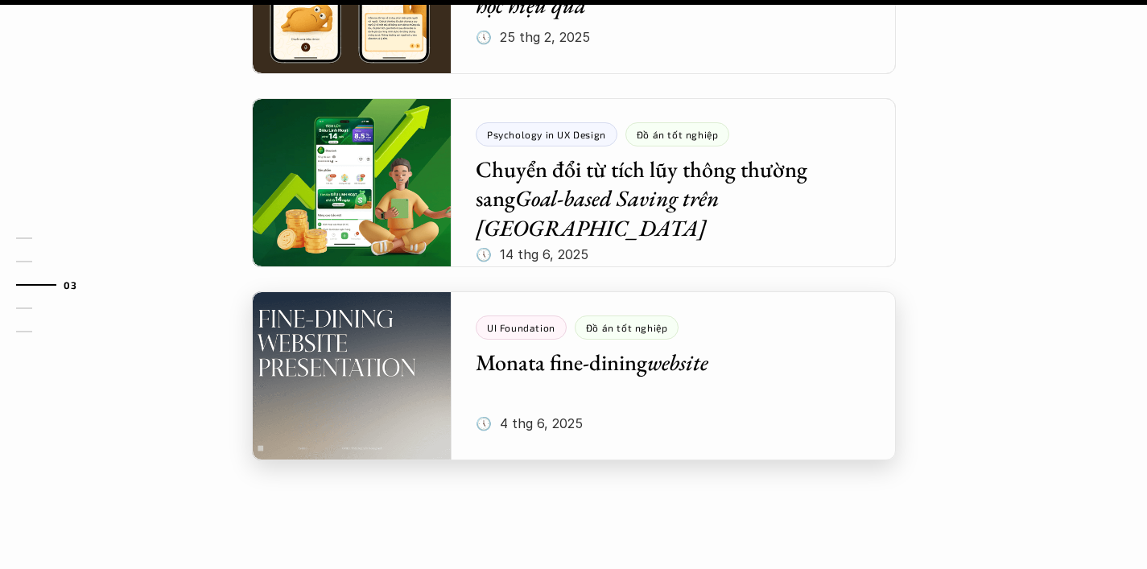
click at [366, 363] on div at bounding box center [574, 375] width 644 height 169
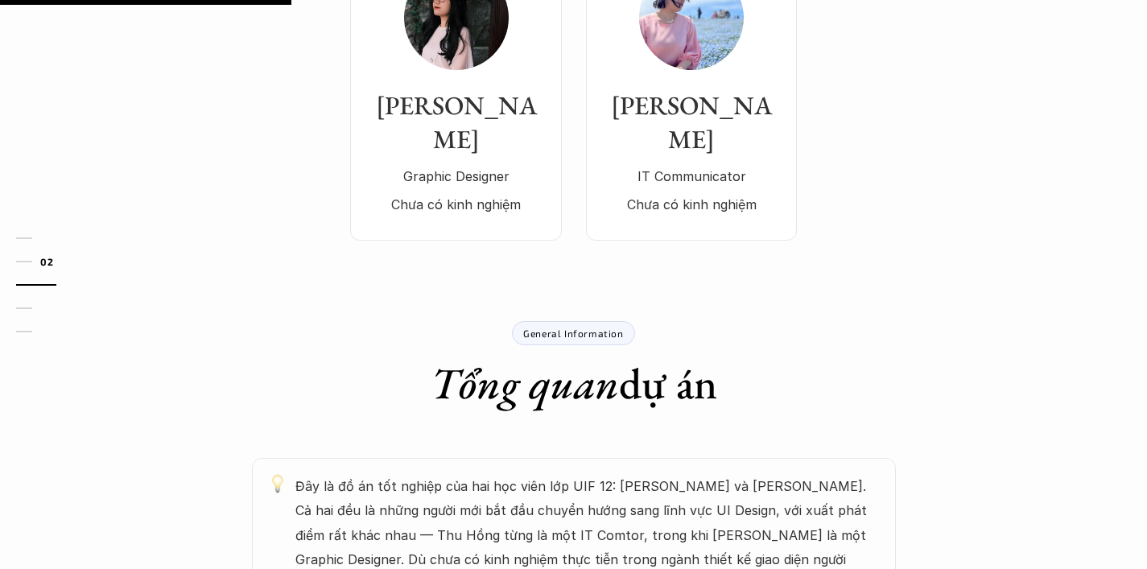
scroll to position [166, 0]
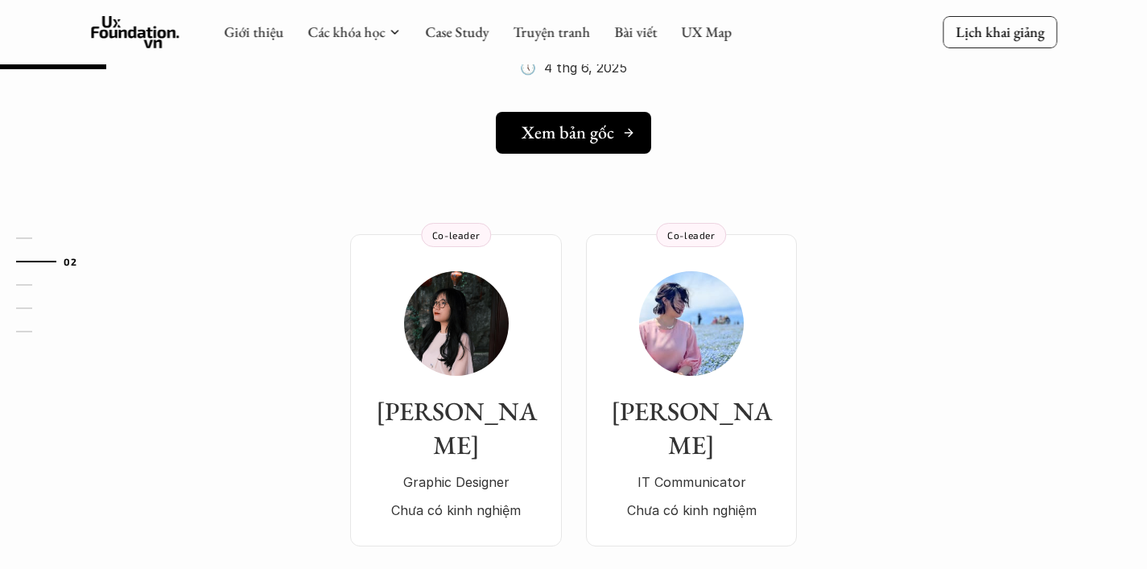
click at [559, 126] on h5 "Xem bản gốc" at bounding box center [568, 132] width 93 height 21
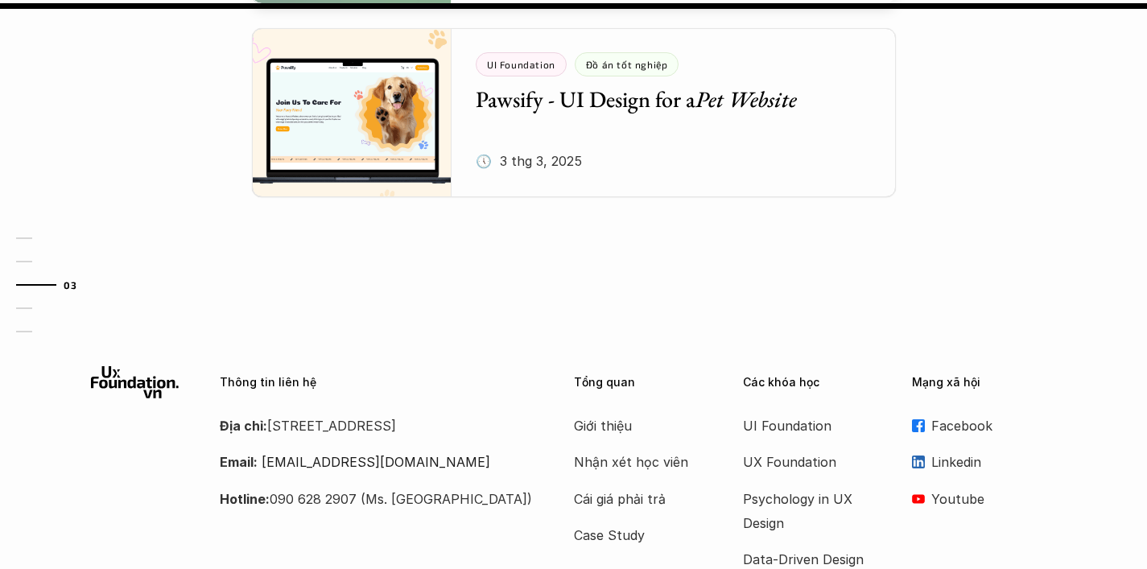
scroll to position [2132, 0]
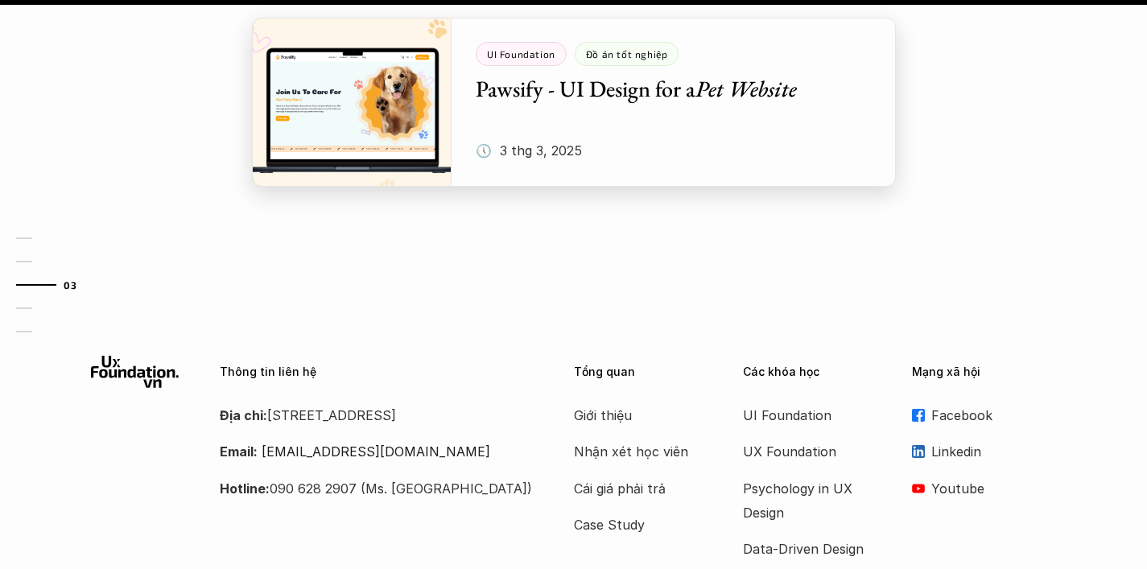
click at [362, 72] on div at bounding box center [574, 102] width 644 height 169
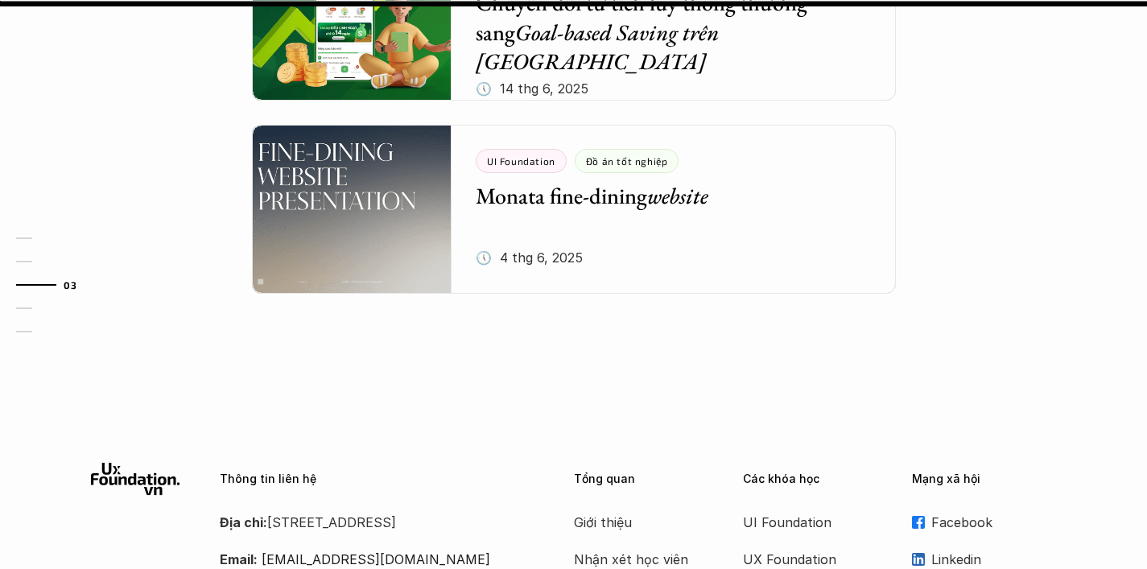
scroll to position [2004, 0]
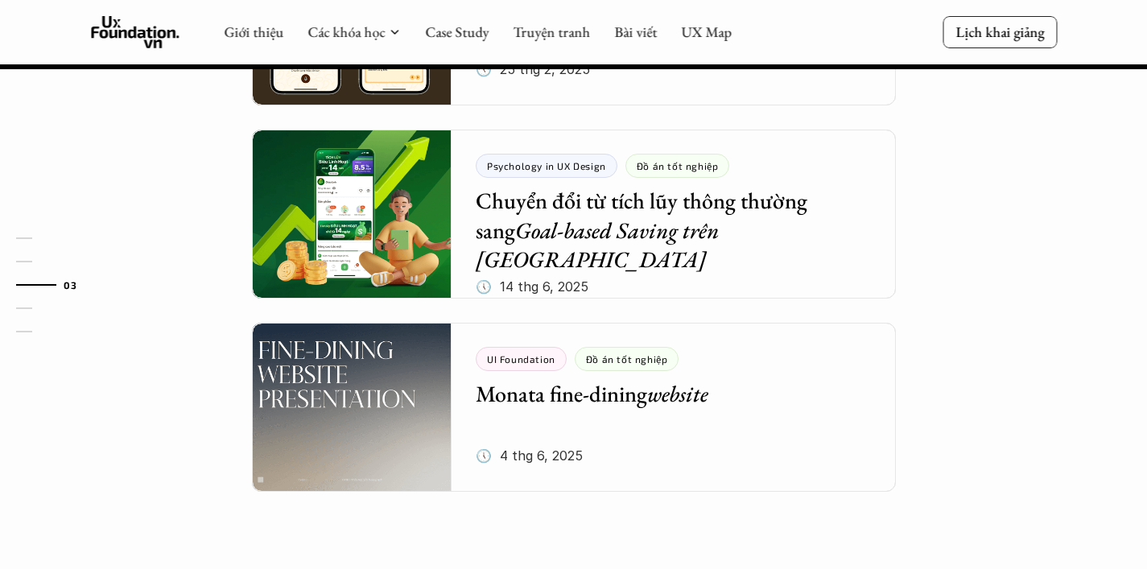
click at [258, 41] on div "Giới thiệu Các khóa học Case Study Truyện tranh Bài viết UX Map" at bounding box center [478, 32] width 508 height 32
click at [266, 33] on link "Giới thiệu" at bounding box center [254, 32] width 60 height 19
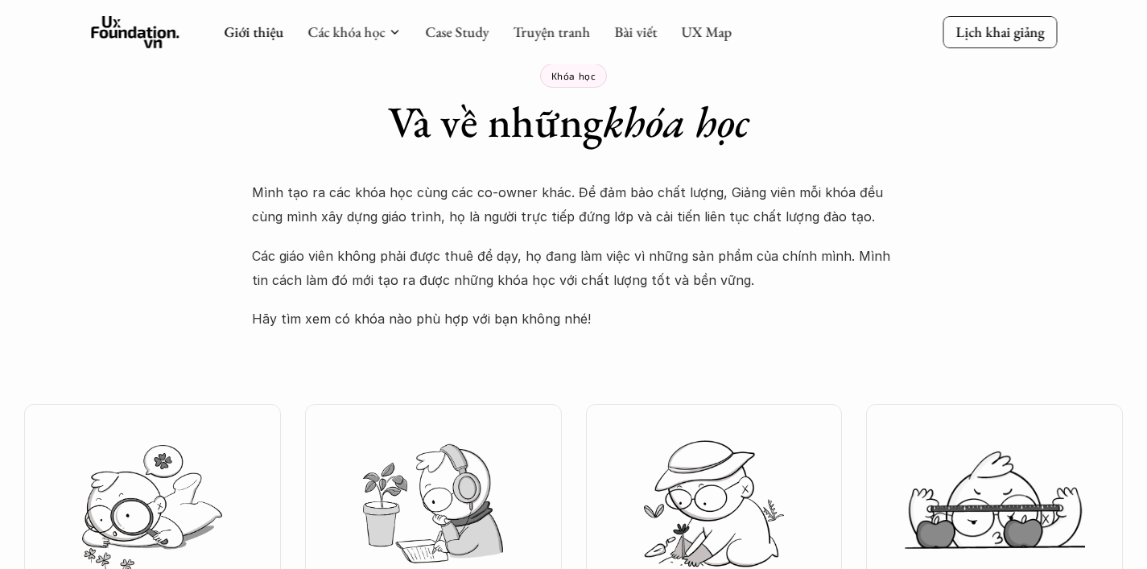
scroll to position [2457, 0]
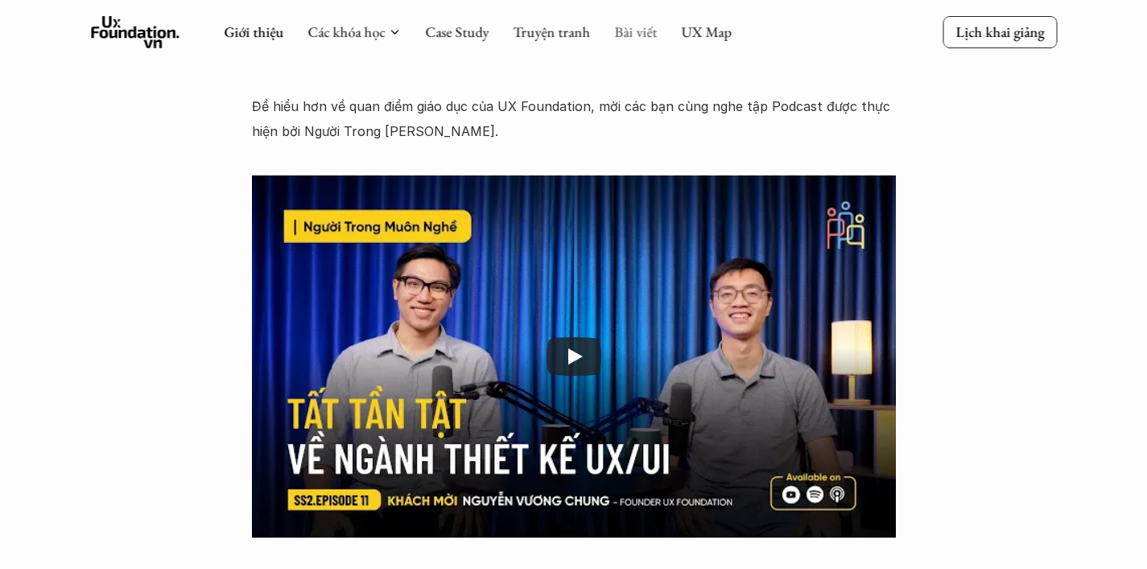
click at [631, 26] on link "Bài viết" at bounding box center [635, 32] width 43 height 19
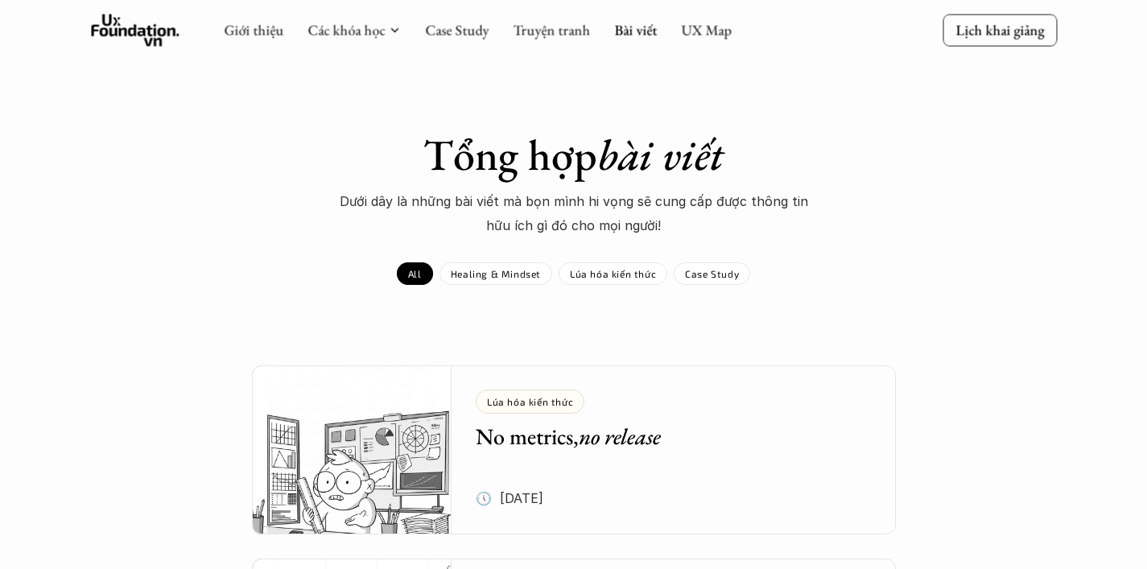
scroll to position [16, 0]
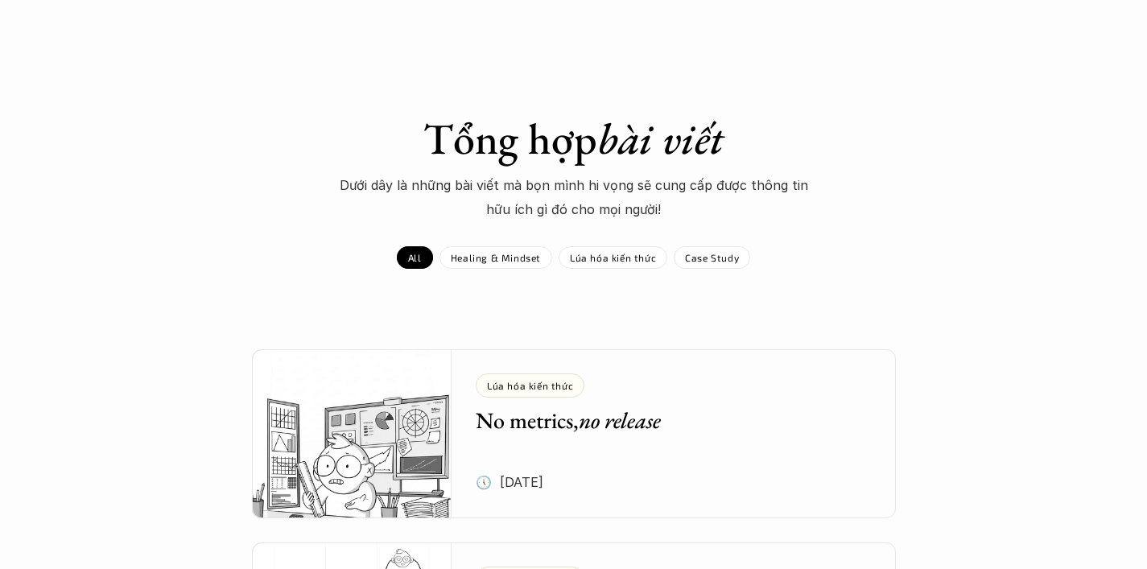
click at [350, 416] on img at bounding box center [352, 433] width 200 height 169
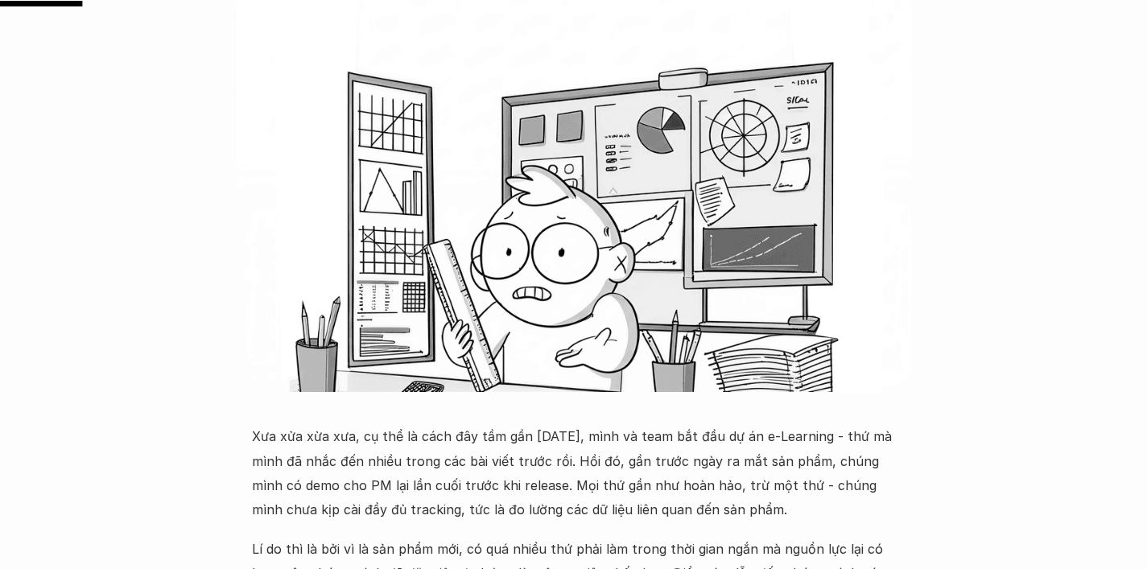
scroll to position [387, 0]
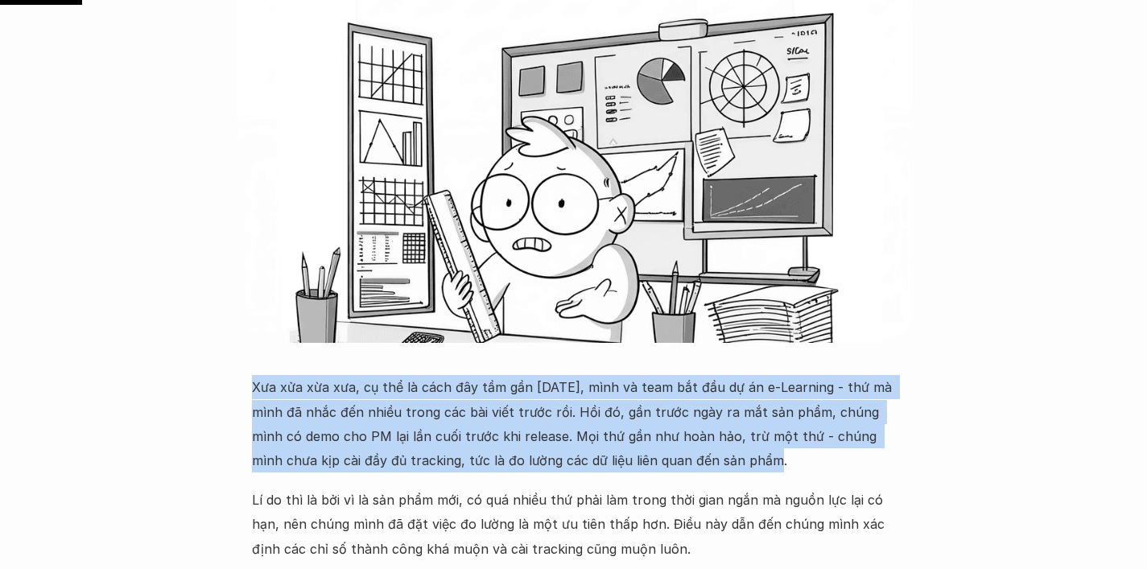
drag, startPoint x: 253, startPoint y: 386, endPoint x: 751, endPoint y: 457, distance: 503.4
click at [751, 457] on p "Xưa xửa xừa xưa, cụ thể là cách đây tầm gần 2 năm, mình và team bắt đầu dự án e…" at bounding box center [574, 424] width 644 height 98
click at [775, 462] on p "Xưa xửa xừa xưa, cụ thể là cách đây tầm gần 2 năm, mình và team bắt đầu dự án e…" at bounding box center [574, 424] width 644 height 98
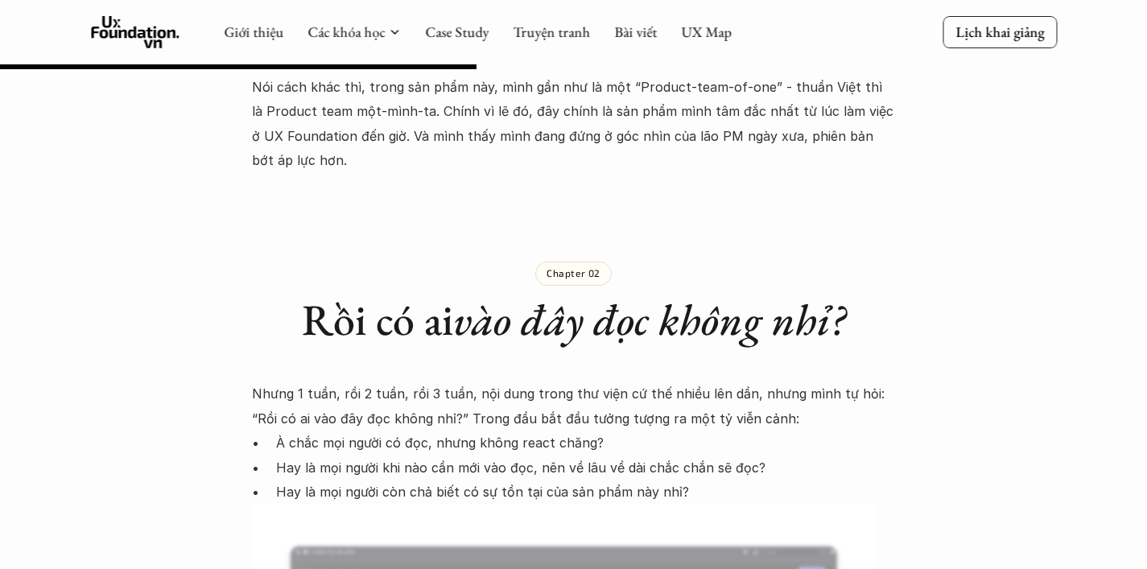
scroll to position [2240, 0]
